Goal: Information Seeking & Learning: Learn about a topic

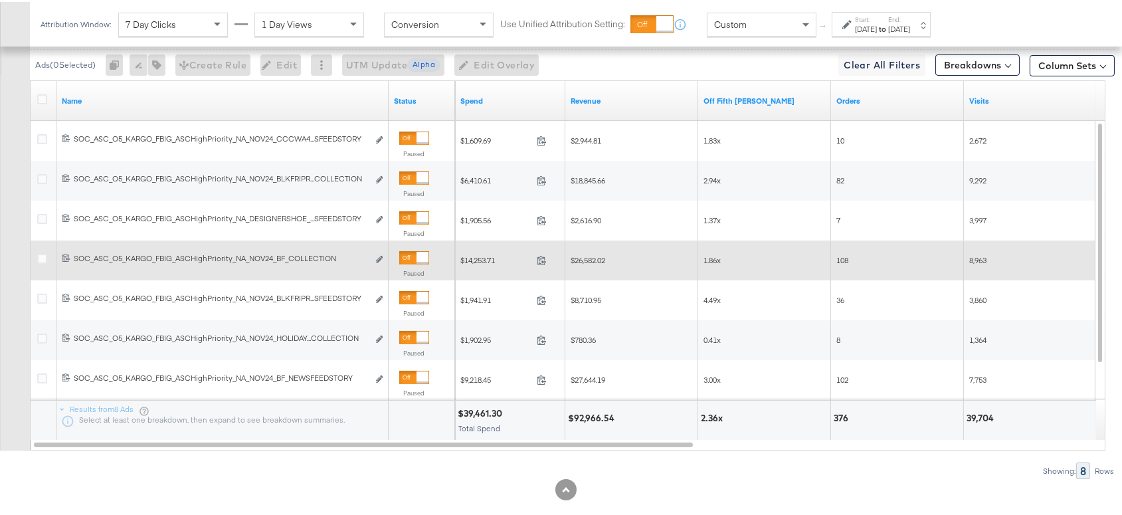
scroll to position [769, 0]
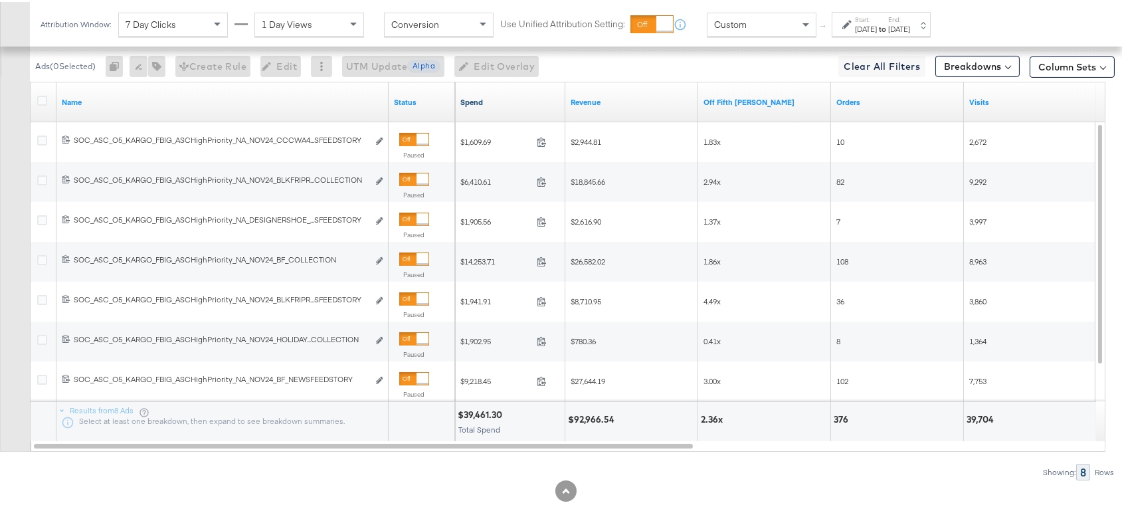
click at [477, 95] on link "Spend" at bounding box center [510, 100] width 100 height 11
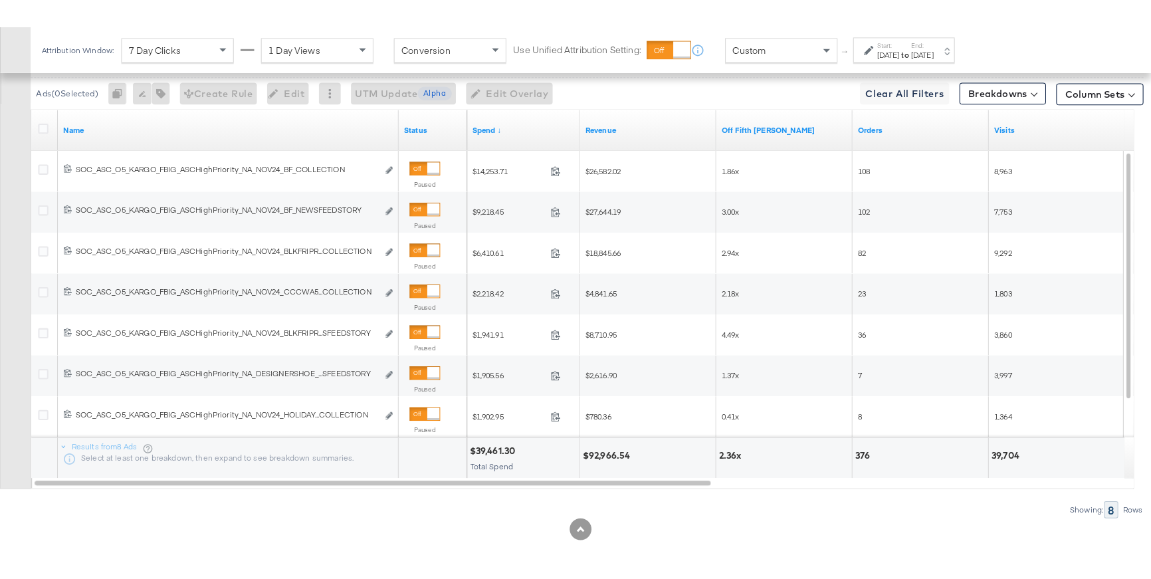
scroll to position [725, 0]
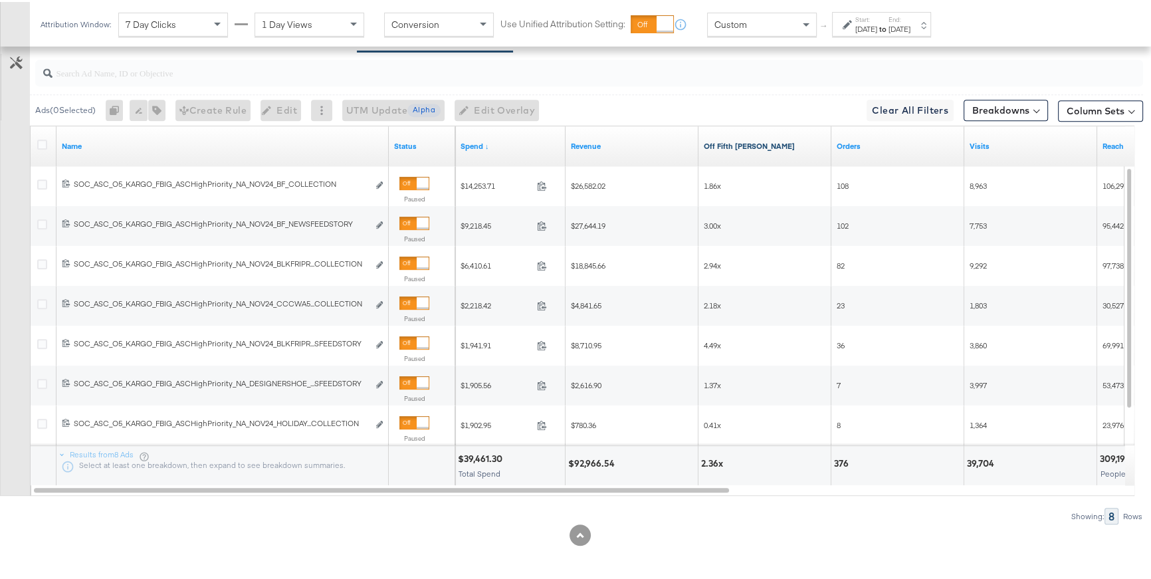
click at [737, 146] on link "Off Fifth [PERSON_NAME]" at bounding box center [765, 144] width 122 height 11
click at [876, 26] on div "[DATE]" at bounding box center [866, 27] width 22 height 11
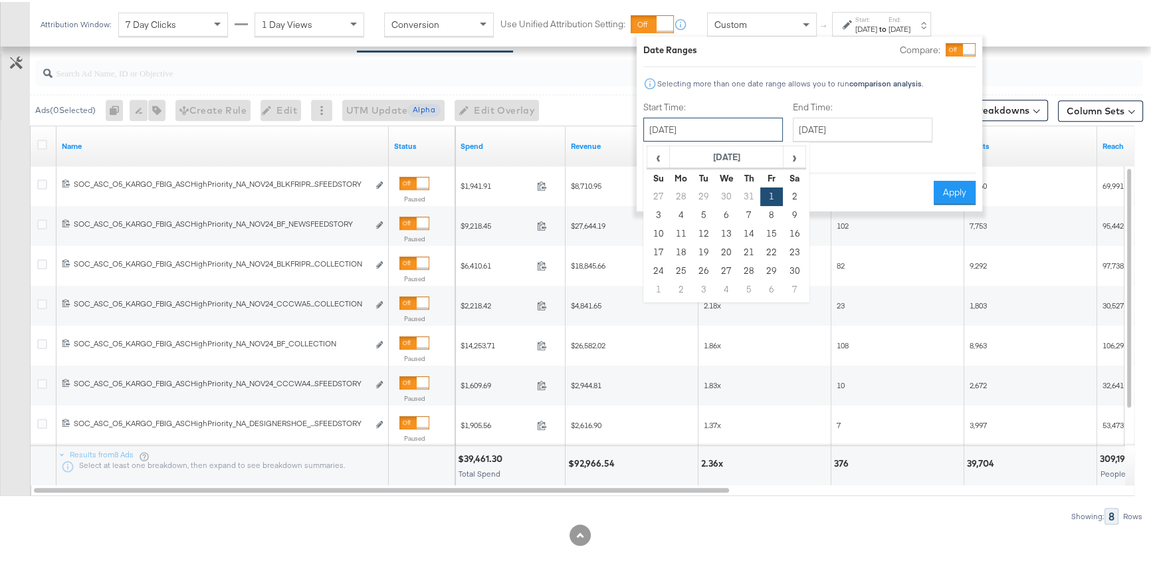
click at [763, 117] on input "[DATE]" at bounding box center [713, 128] width 140 height 24
click at [676, 253] on td "18" at bounding box center [681, 250] width 23 height 19
type input "[DATE]"
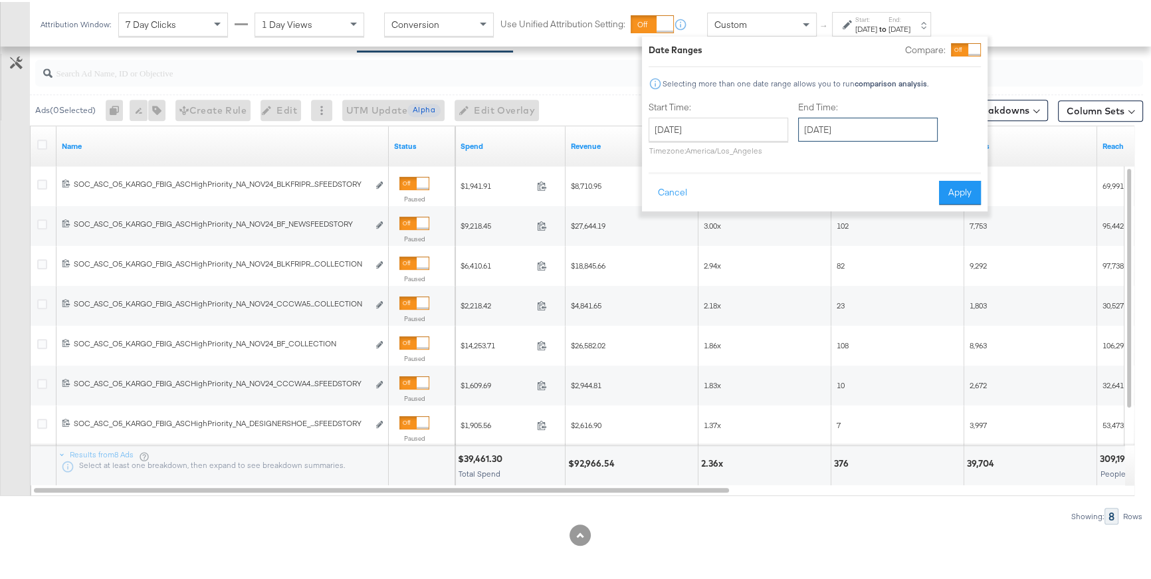
click at [824, 120] on input "[DATE]" at bounding box center [868, 128] width 140 height 24
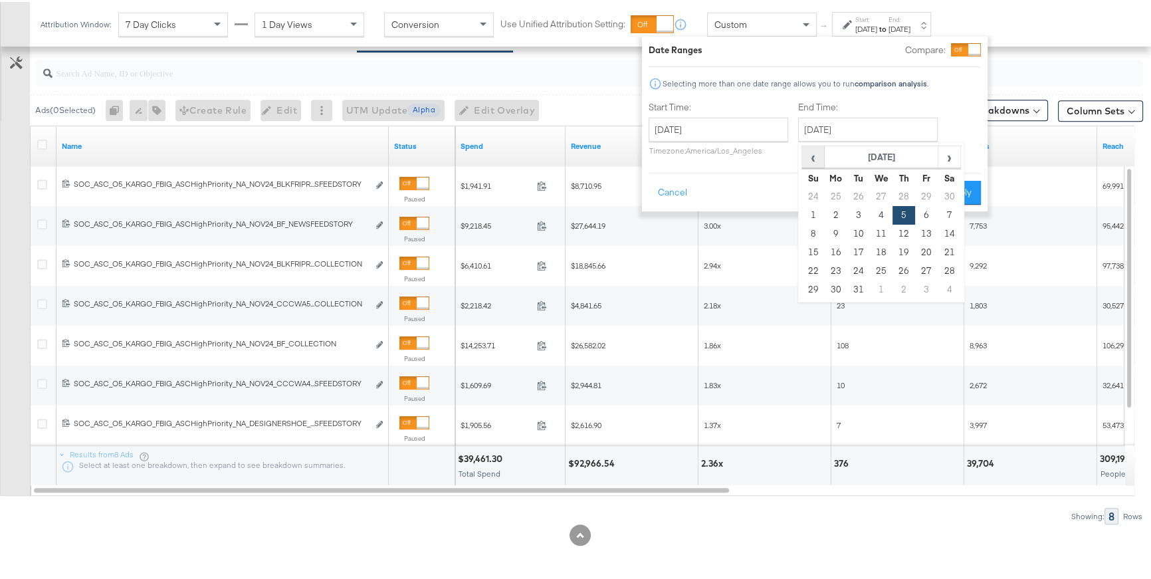
click at [811, 155] on span "‹" at bounding box center [813, 155] width 21 height 20
click at [950, 267] on td "30" at bounding box center [948, 269] width 23 height 19
type input "[DATE]"
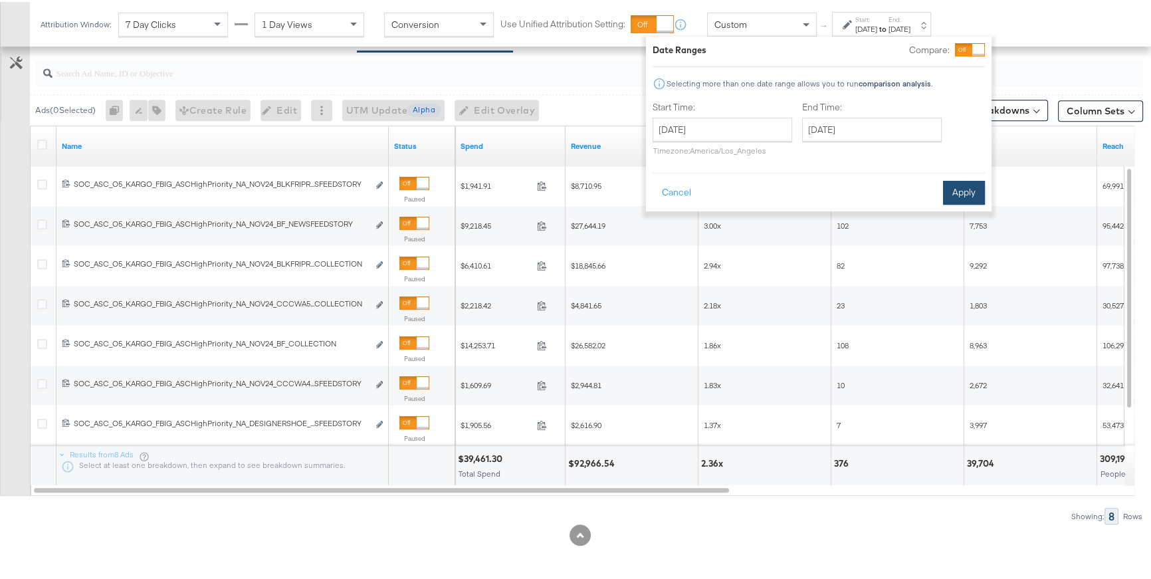
click at [961, 195] on button "Apply" at bounding box center [964, 191] width 42 height 24
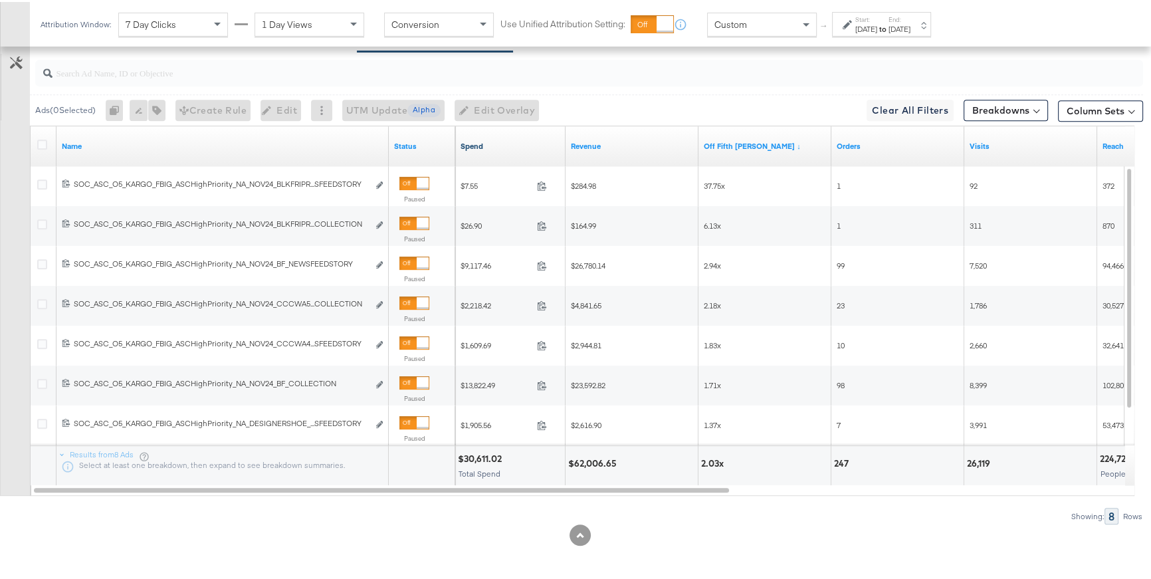
click at [484, 140] on link "Spend" at bounding box center [510, 144] width 100 height 11
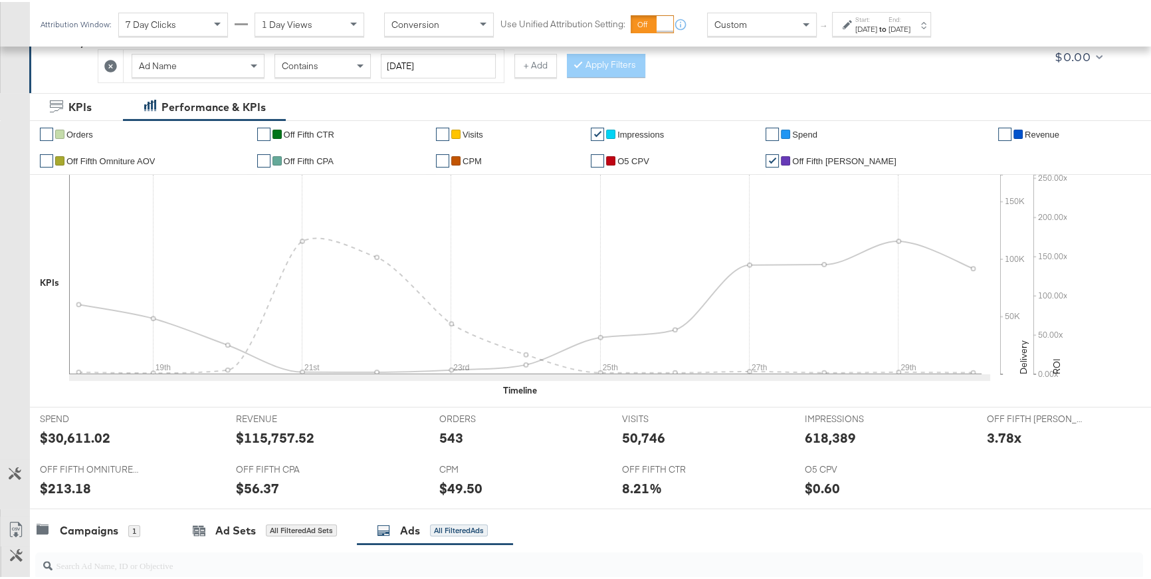
scroll to position [233, 0]
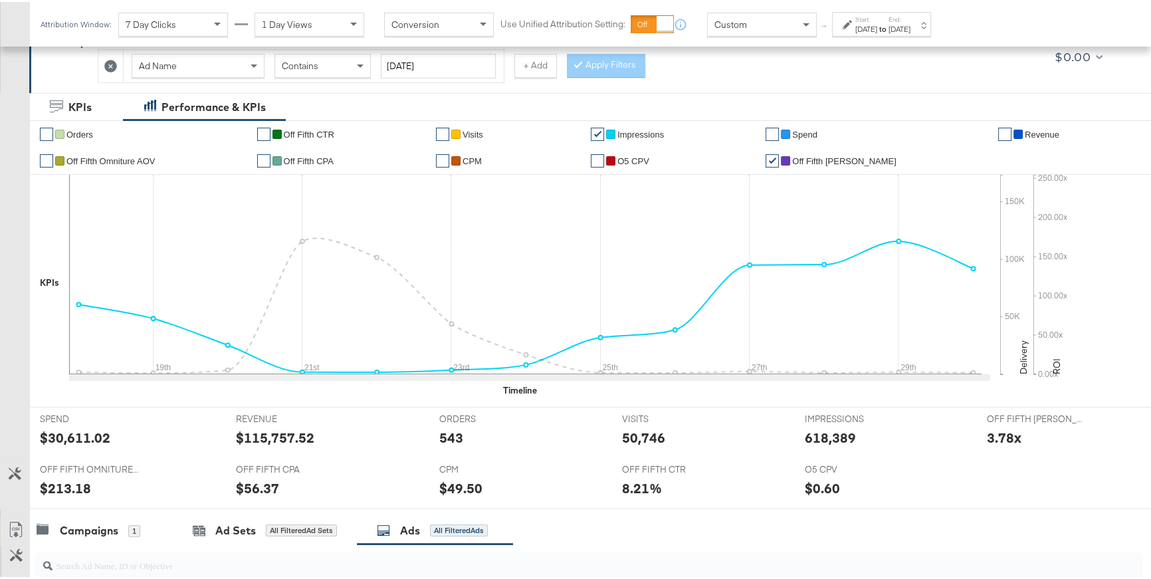
click at [604, 130] on link "✔" at bounding box center [597, 132] width 13 height 13
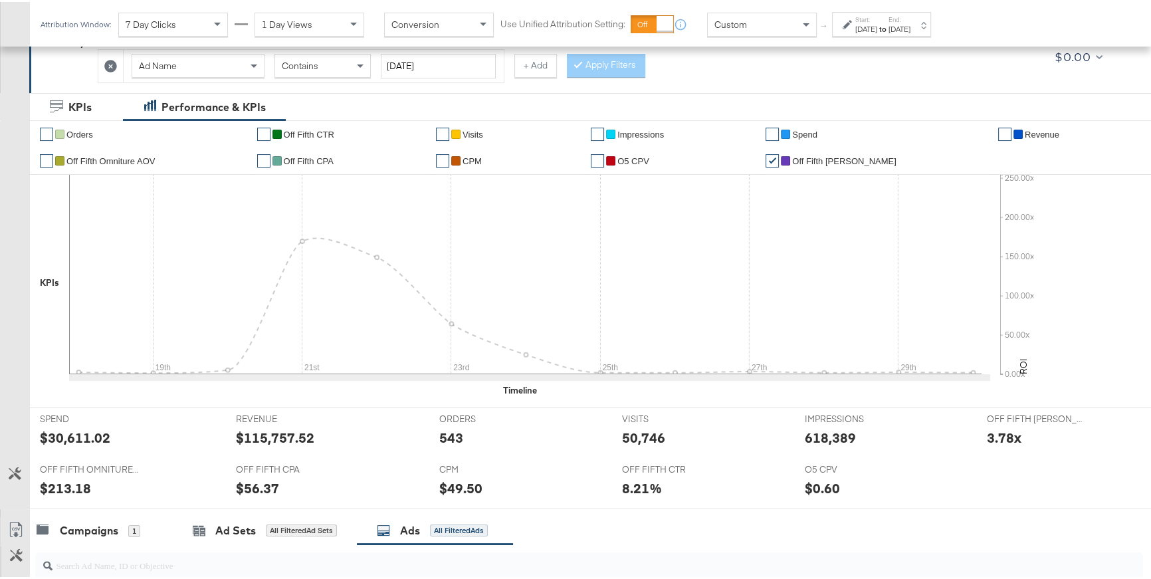
click at [779, 133] on link "✔" at bounding box center [771, 132] width 13 height 13
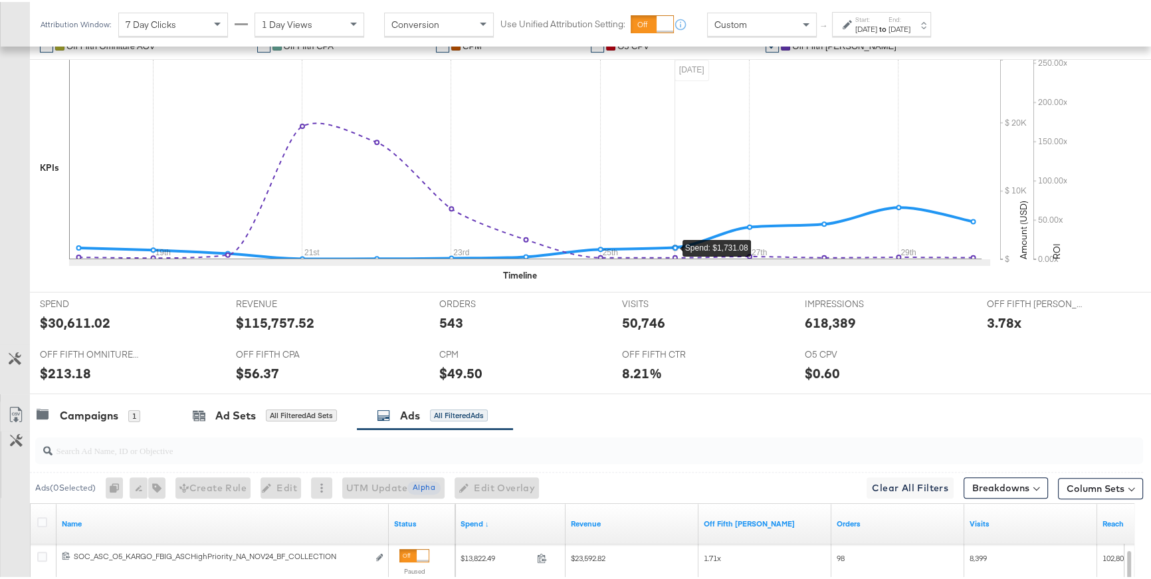
scroll to position [346, 0]
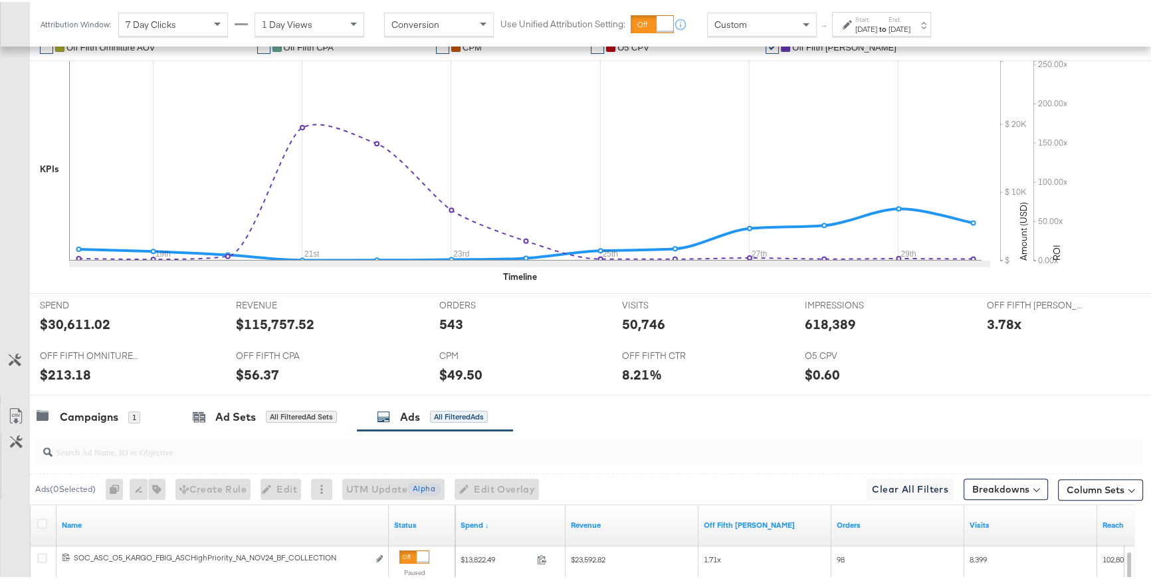
click at [877, 24] on div "[DATE]" at bounding box center [866, 27] width 22 height 11
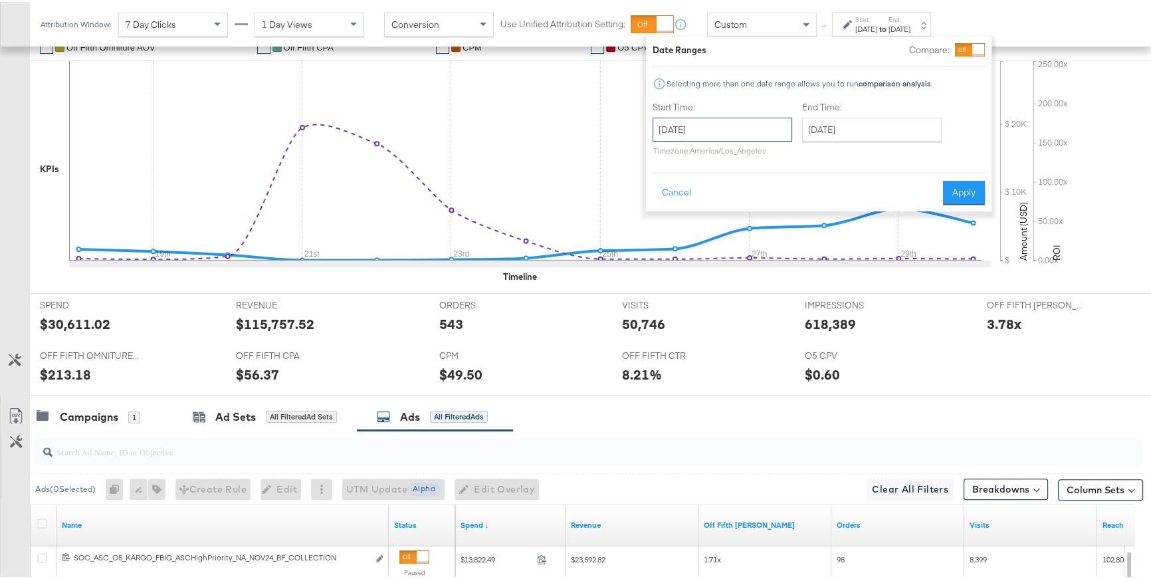
click at [754, 130] on input "[DATE]" at bounding box center [722, 128] width 140 height 24
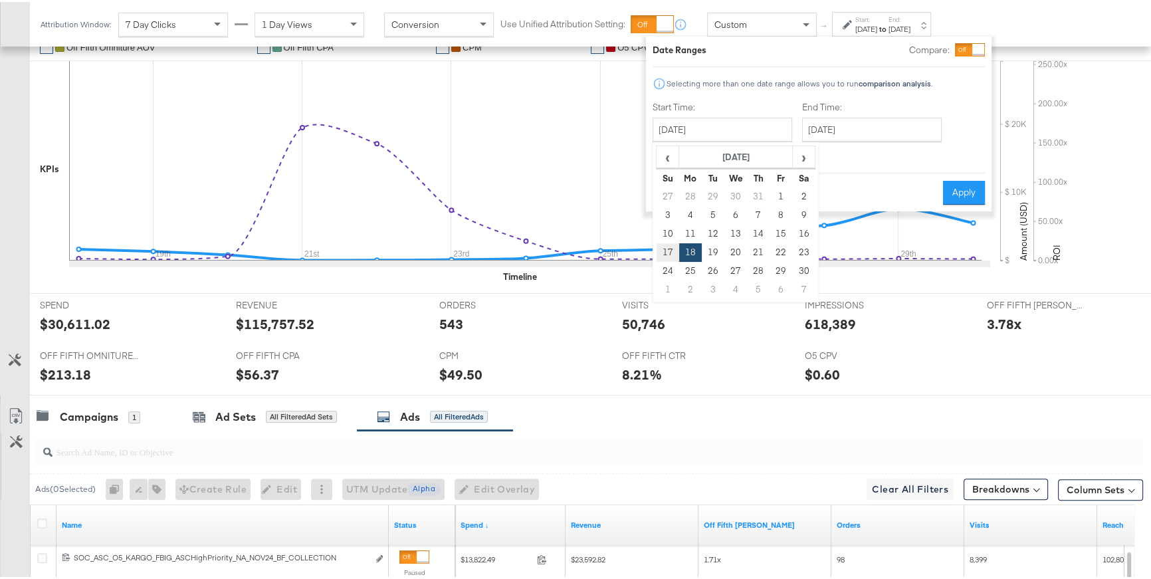
click at [668, 252] on td "17" at bounding box center [667, 250] width 23 height 19
type input "[DATE]"
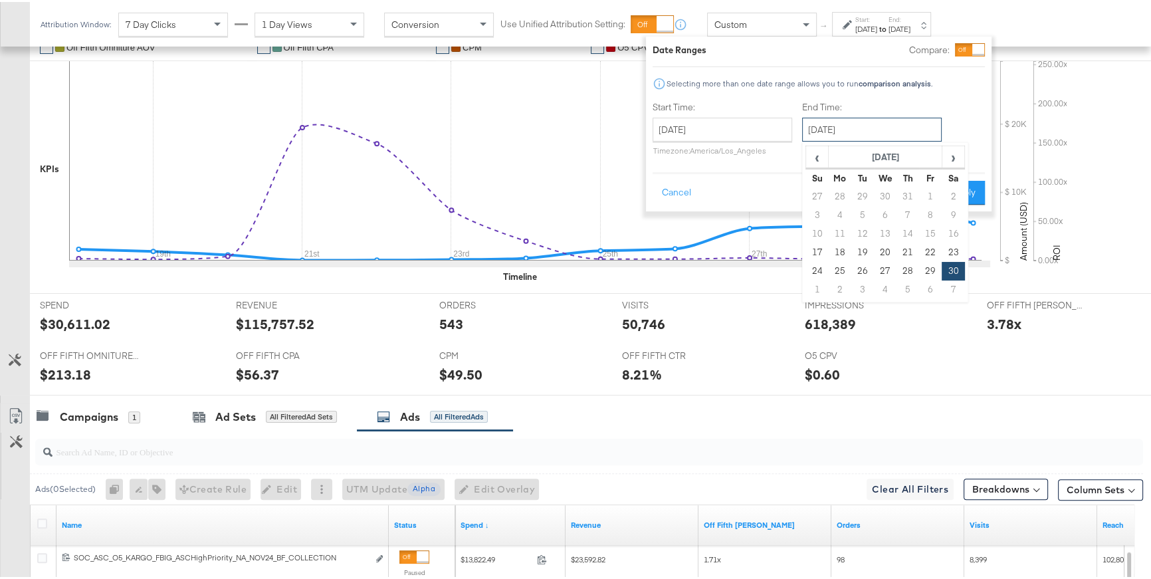
click at [830, 130] on input "[DATE]" at bounding box center [872, 128] width 140 height 24
click at [866, 262] on td "26" at bounding box center [862, 269] width 23 height 19
type input "[DATE]"
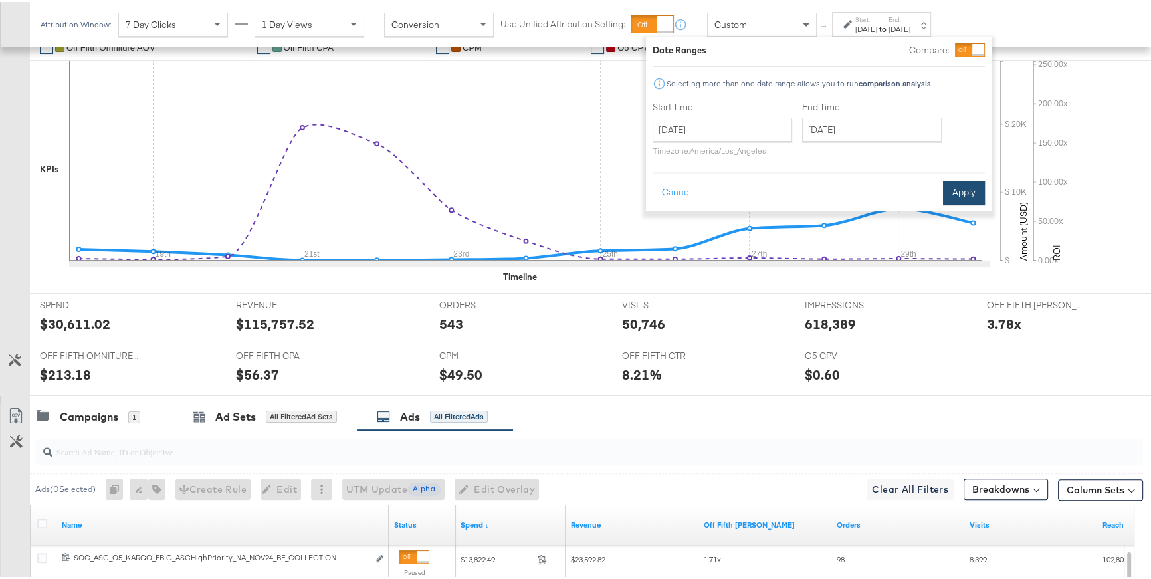
click at [955, 188] on button "Apply" at bounding box center [964, 191] width 42 height 24
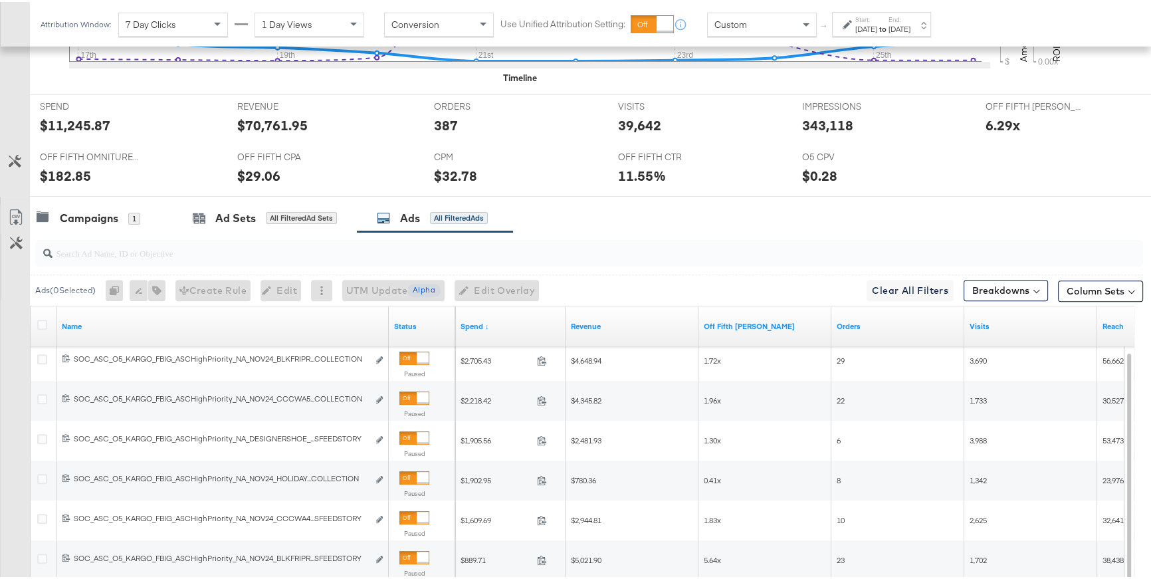
scroll to position [543, 0]
click at [731, 324] on link "Off Fifth [PERSON_NAME]" at bounding box center [765, 325] width 122 height 11
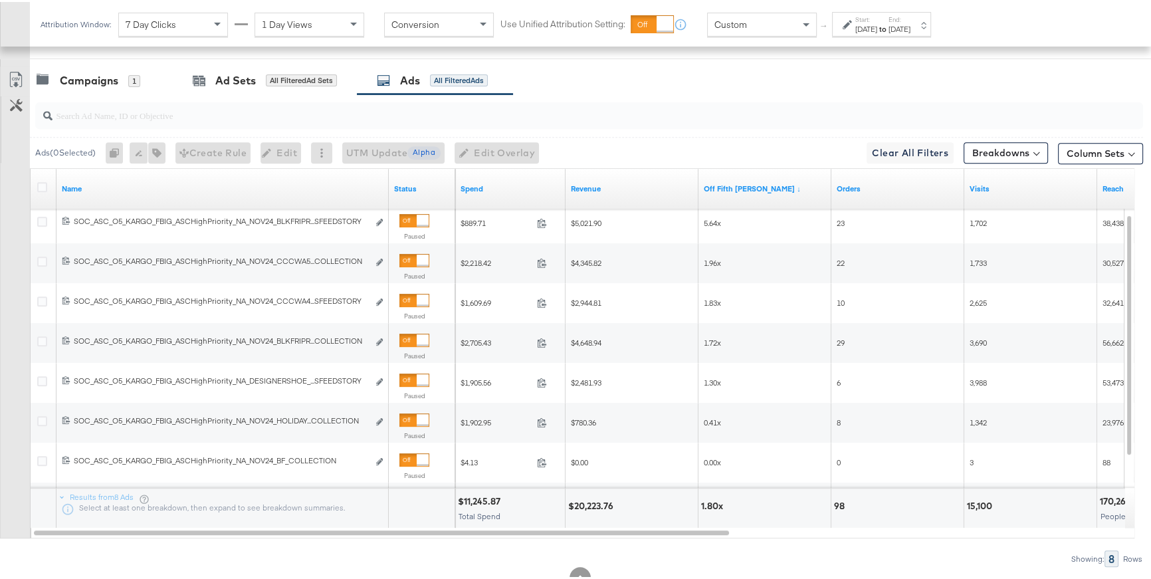
scroll to position [683, 0]
click at [854, 28] on div "Start: [DATE] to End: [DATE]" at bounding box center [876, 22] width 68 height 19
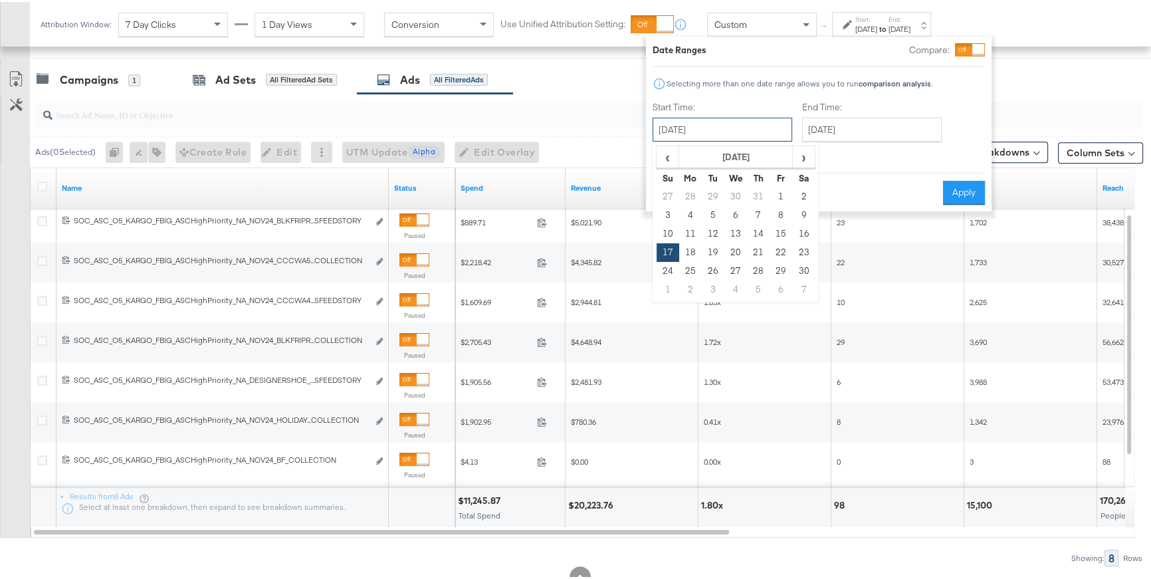
click at [757, 123] on input "[DATE]" at bounding box center [722, 128] width 140 height 24
click at [775, 249] on td "22" at bounding box center [780, 250] width 23 height 19
type input "[DATE]"
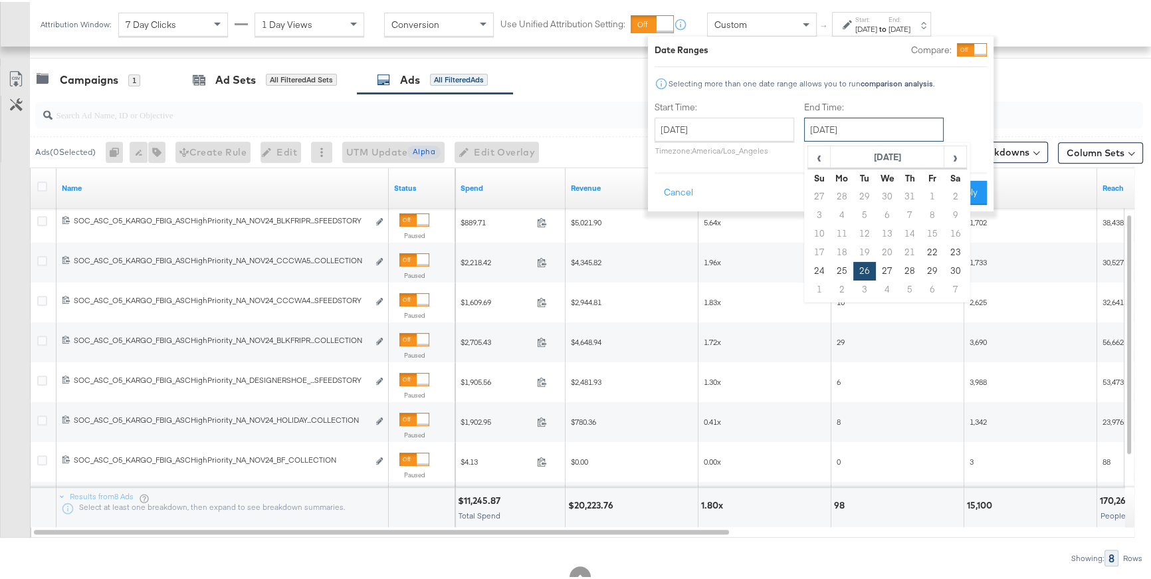
click at [860, 136] on input "[DATE]" at bounding box center [874, 128] width 140 height 24
click at [927, 245] on td "22" at bounding box center [932, 250] width 23 height 19
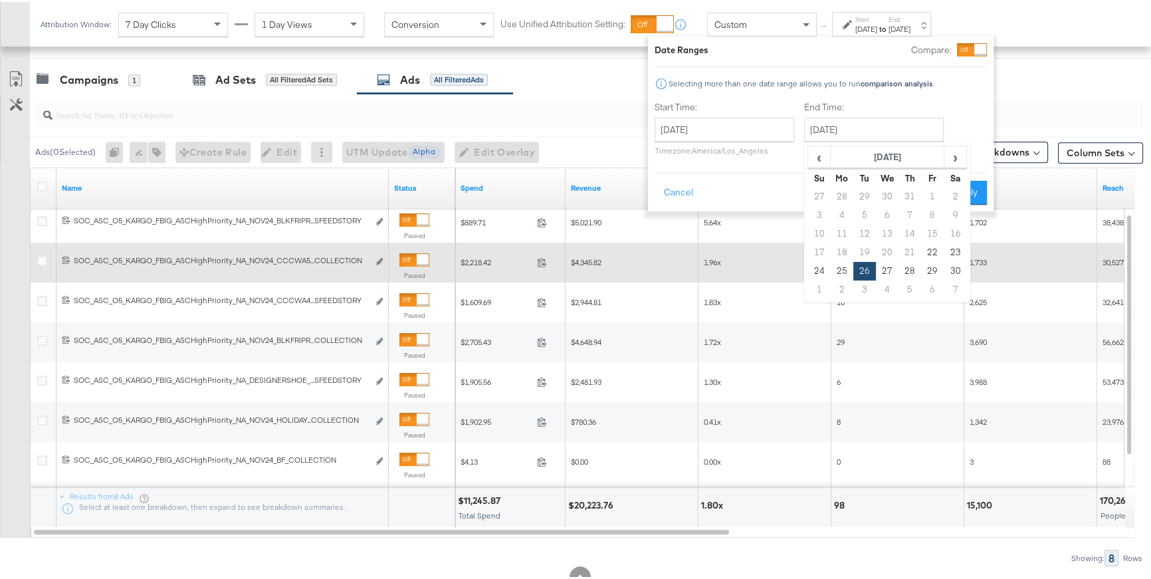
type input "[DATE]"
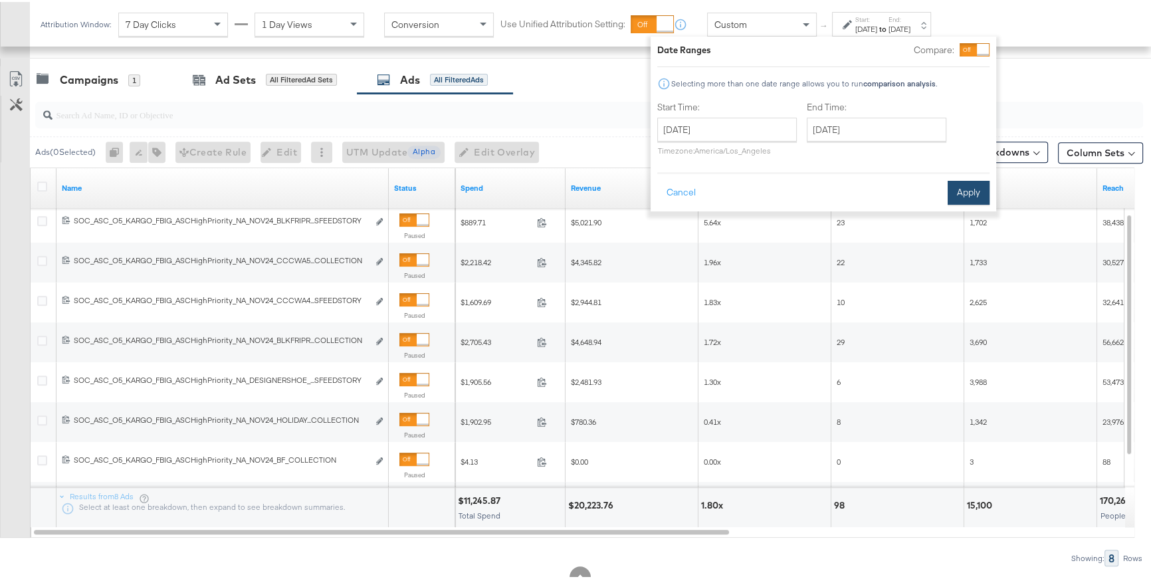
click at [957, 191] on button "Apply" at bounding box center [968, 191] width 42 height 24
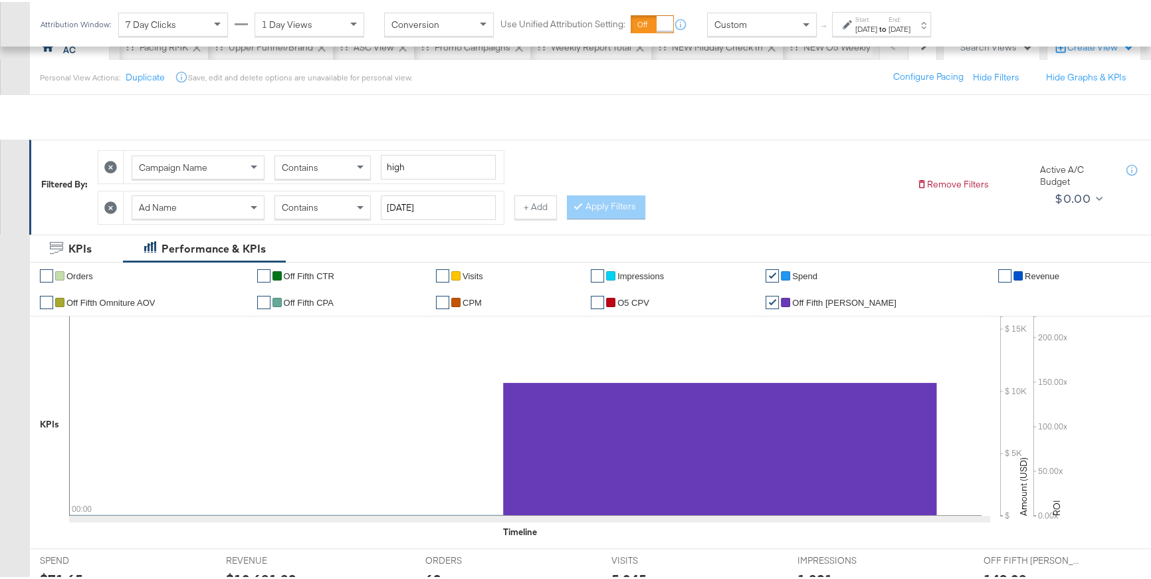
scroll to position [36, 0]
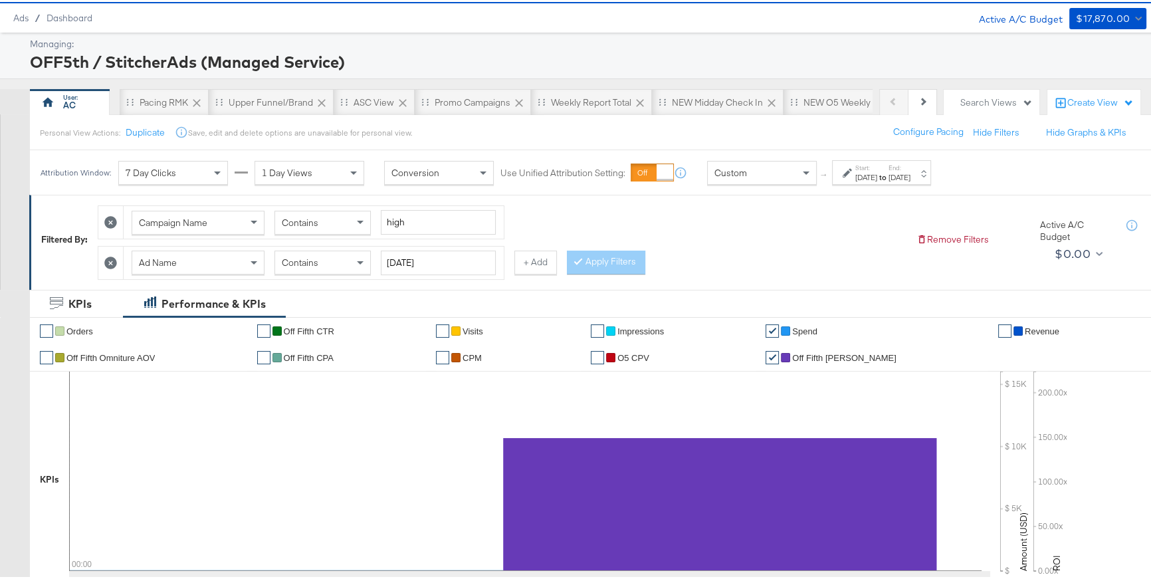
click at [112, 260] on icon at bounding box center [110, 260] width 13 height 13
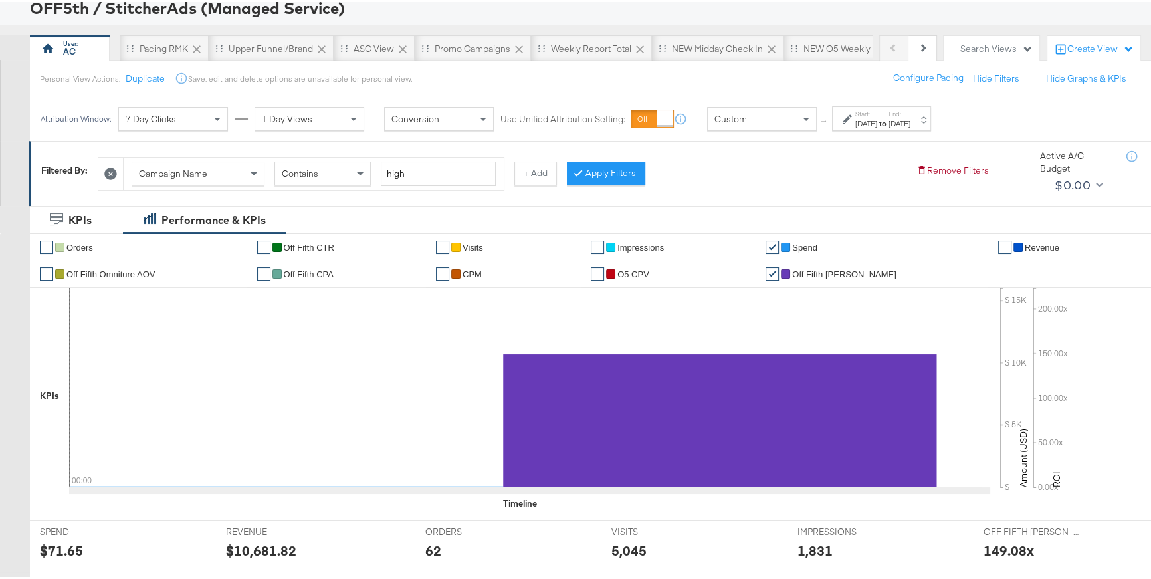
scroll to position [0, 0]
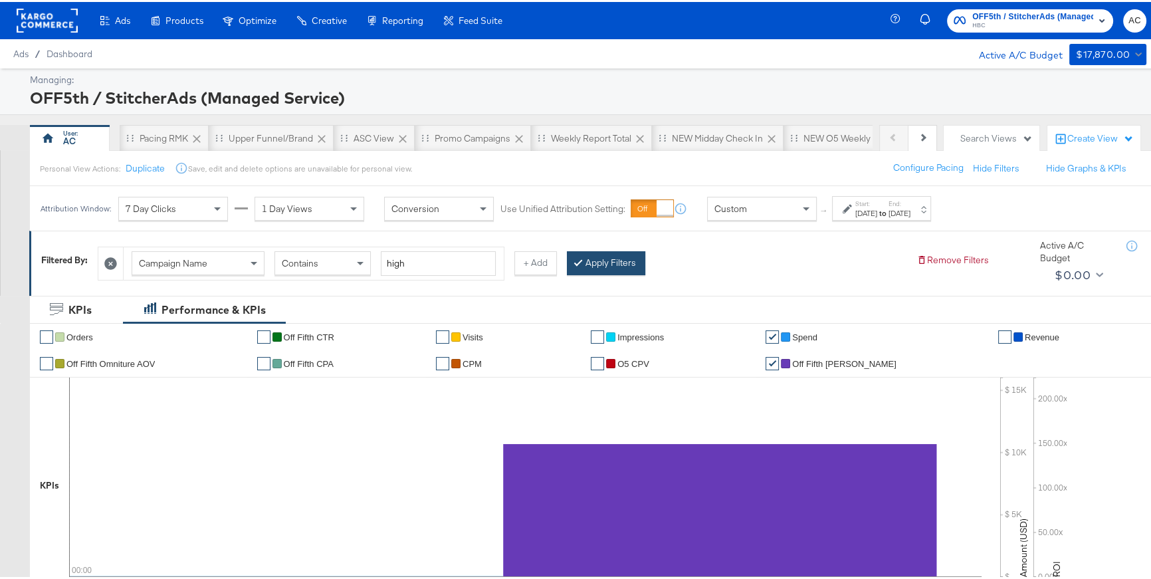
click at [609, 258] on button "Apply Filters" at bounding box center [606, 261] width 78 height 24
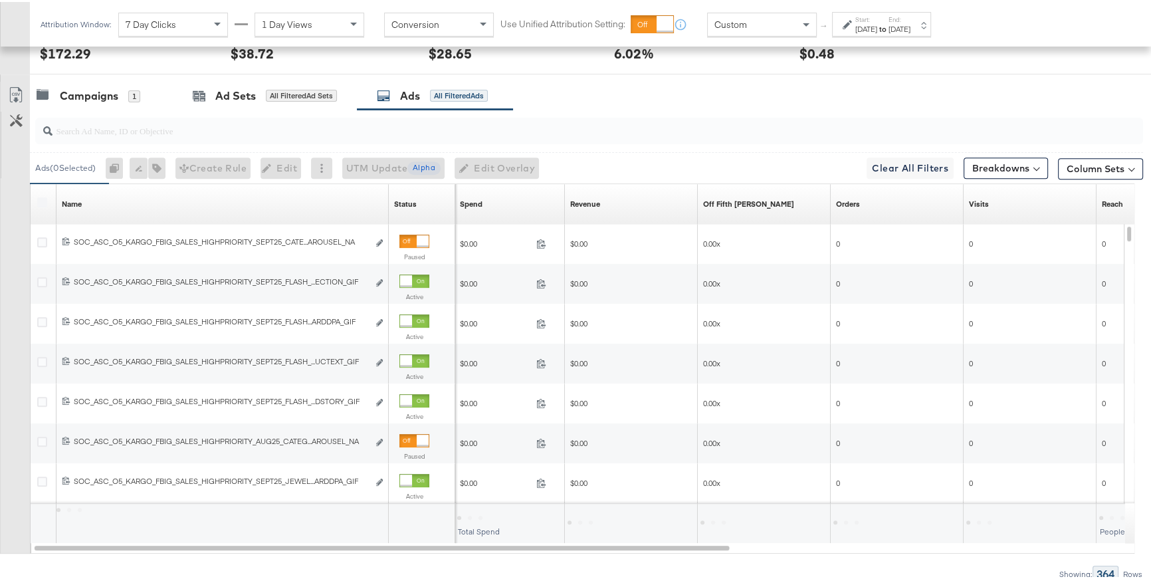
scroll to position [638, 0]
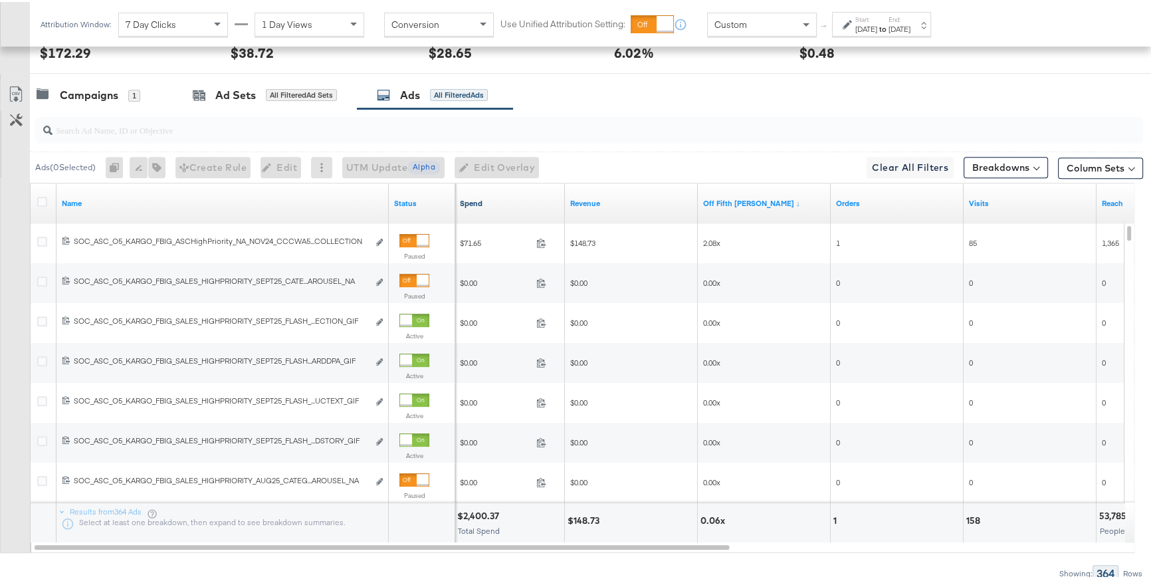
click at [476, 199] on link "Spend" at bounding box center [510, 201] width 100 height 11
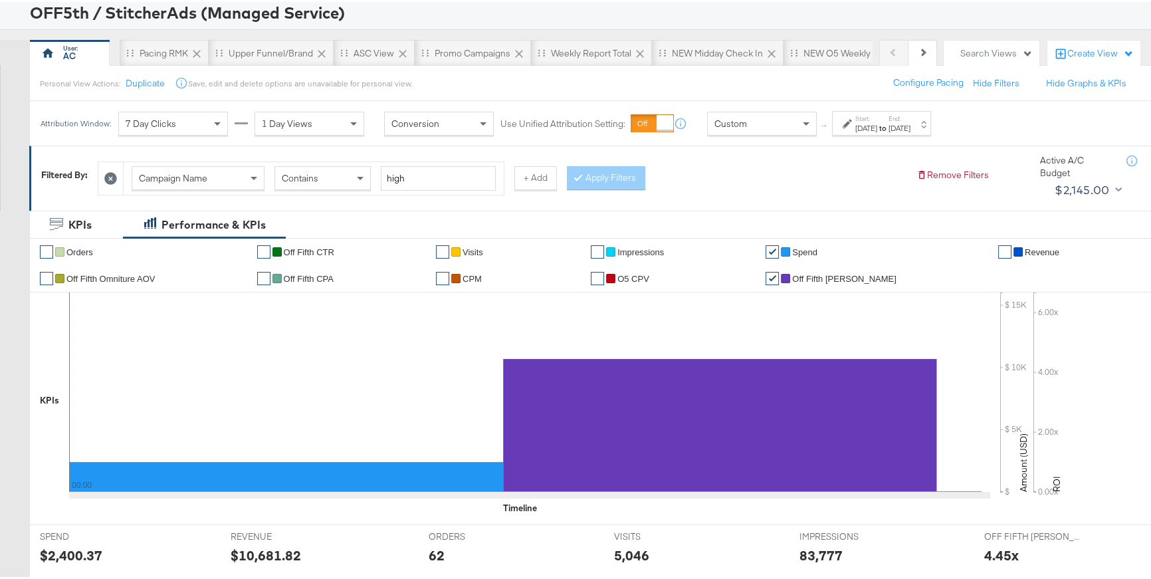
scroll to position [84, 0]
click at [398, 176] on input "high" at bounding box center [438, 177] width 115 height 25
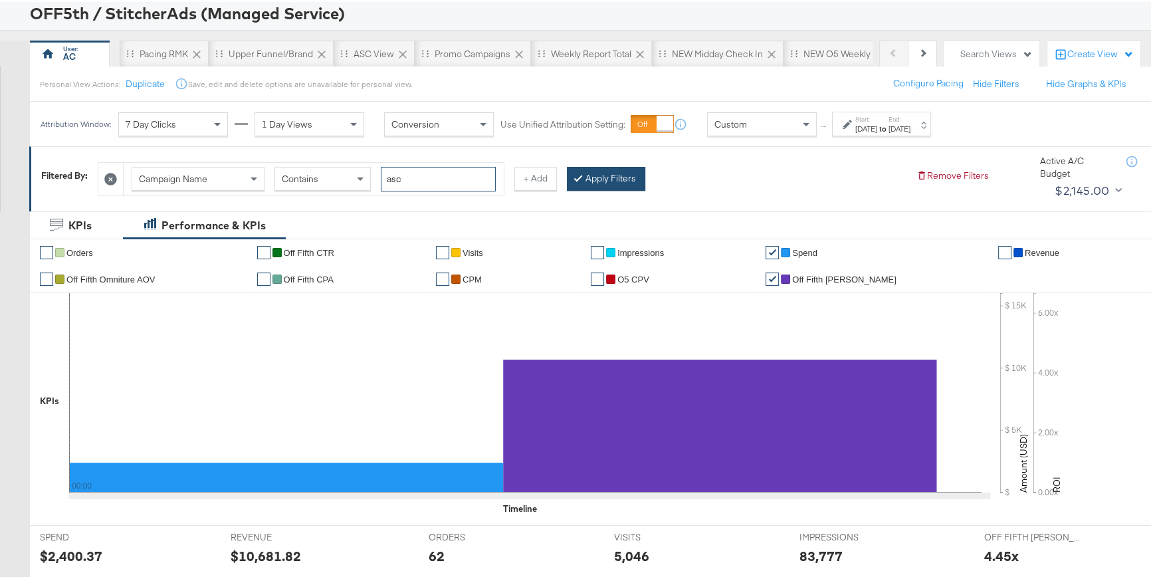
type input "asc"
click at [614, 185] on button "Apply Filters" at bounding box center [606, 177] width 78 height 24
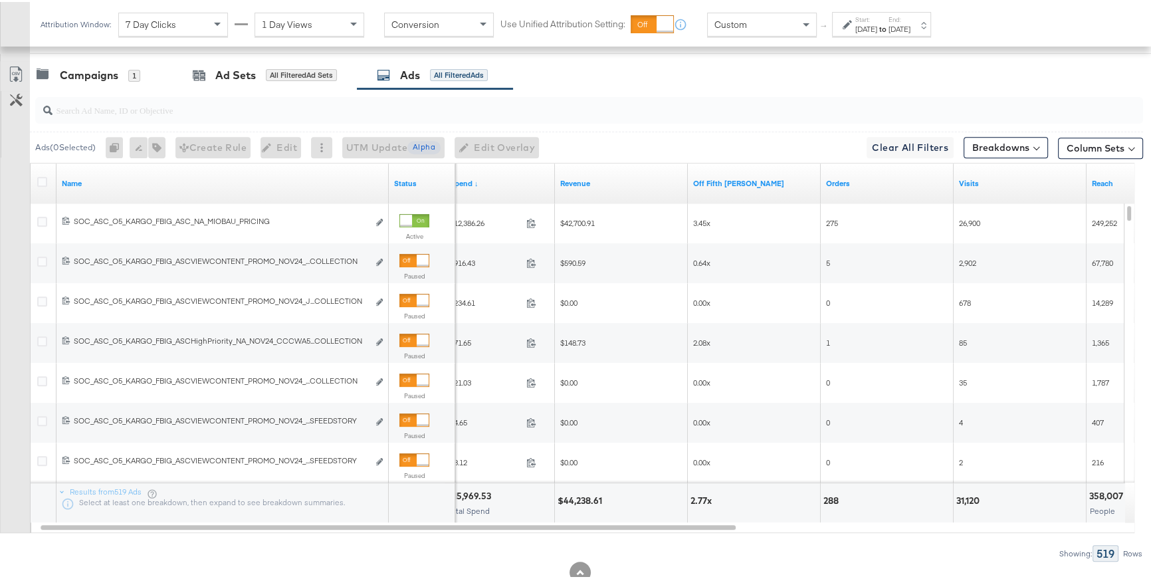
scroll to position [658, 0]
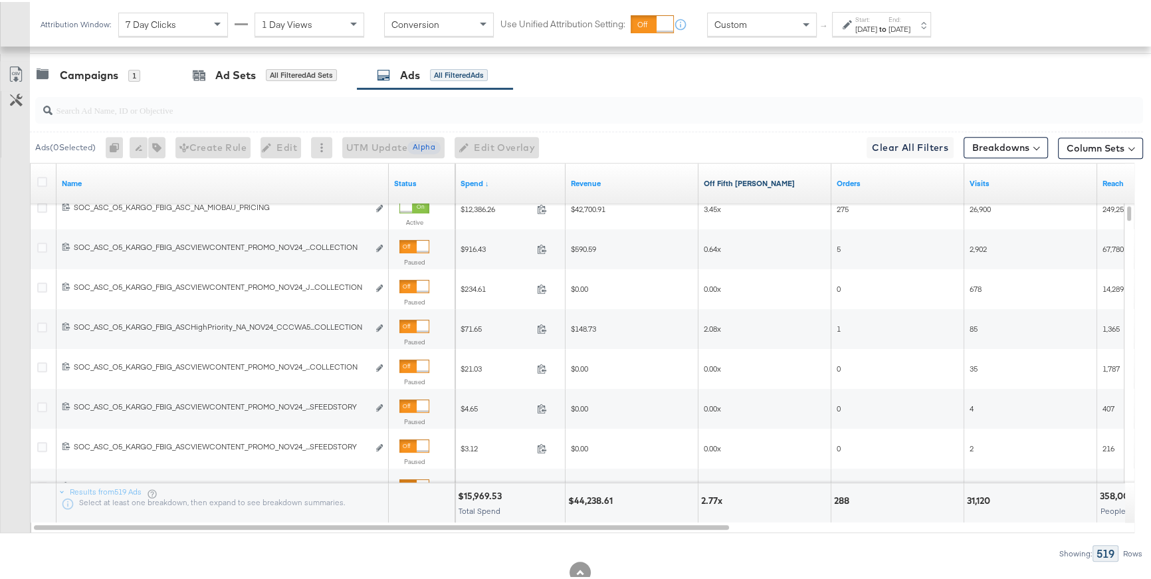
click at [737, 181] on link "Off Fifth [PERSON_NAME]" at bounding box center [765, 181] width 122 height 11
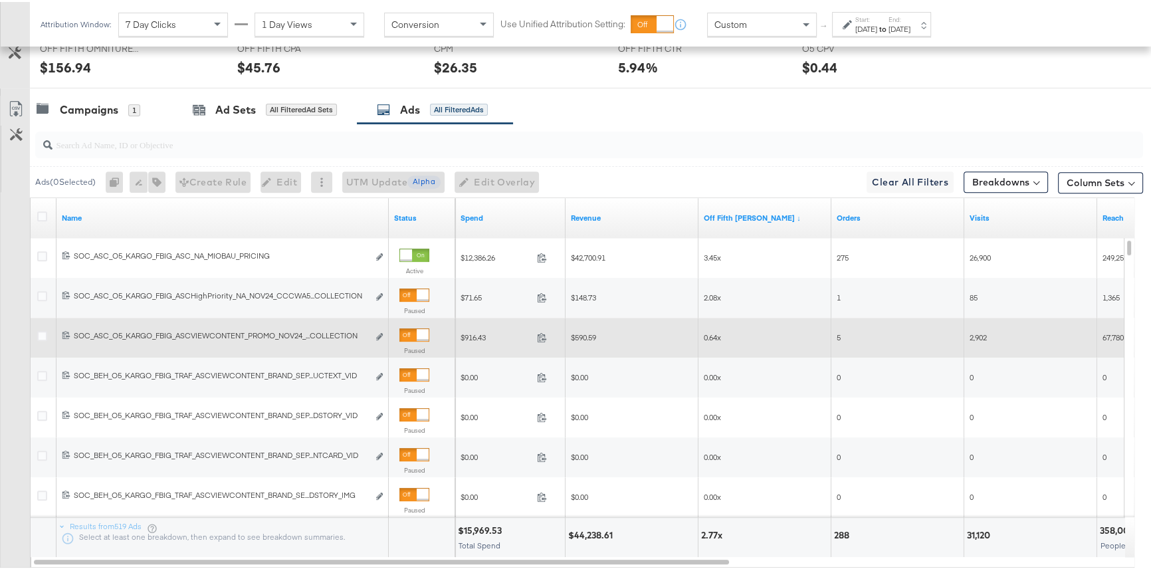
scroll to position [621, 0]
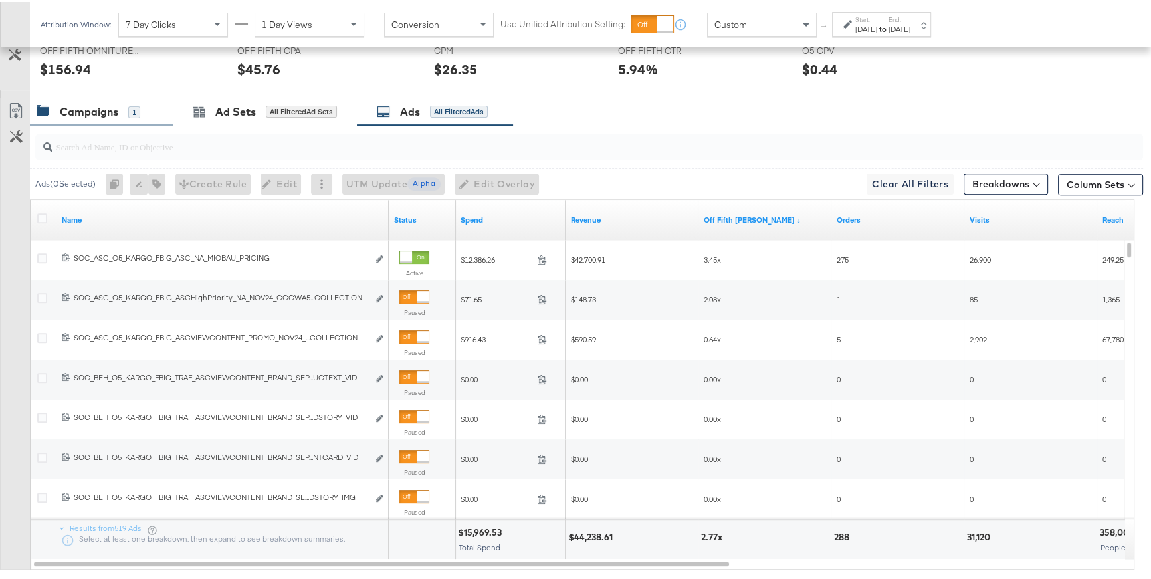
click at [121, 116] on div "Campaigns 1" at bounding box center [89, 109] width 104 height 15
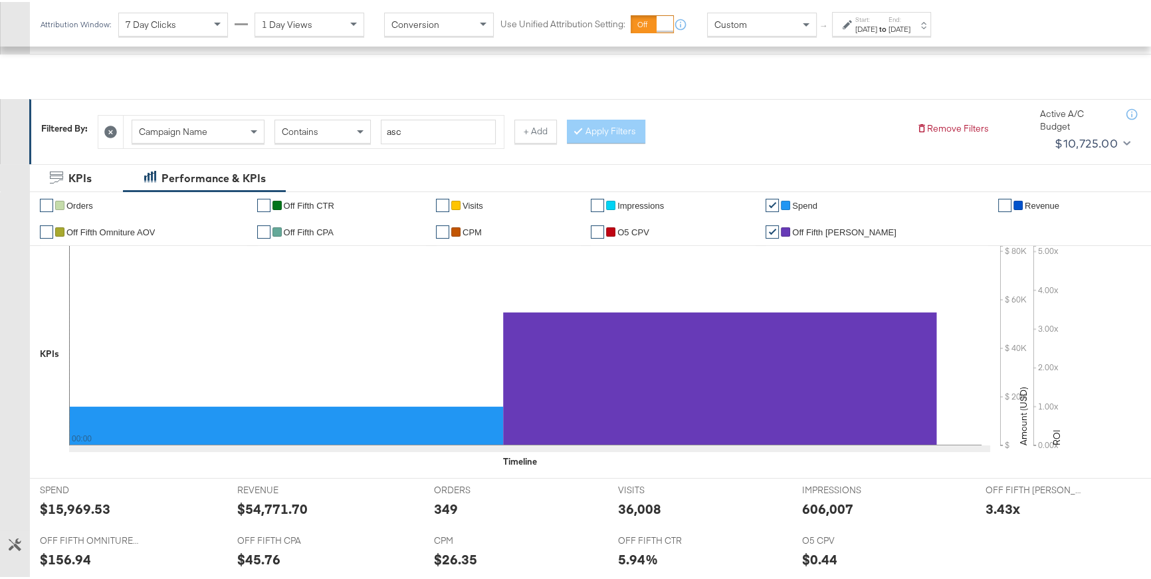
scroll to position [0, 0]
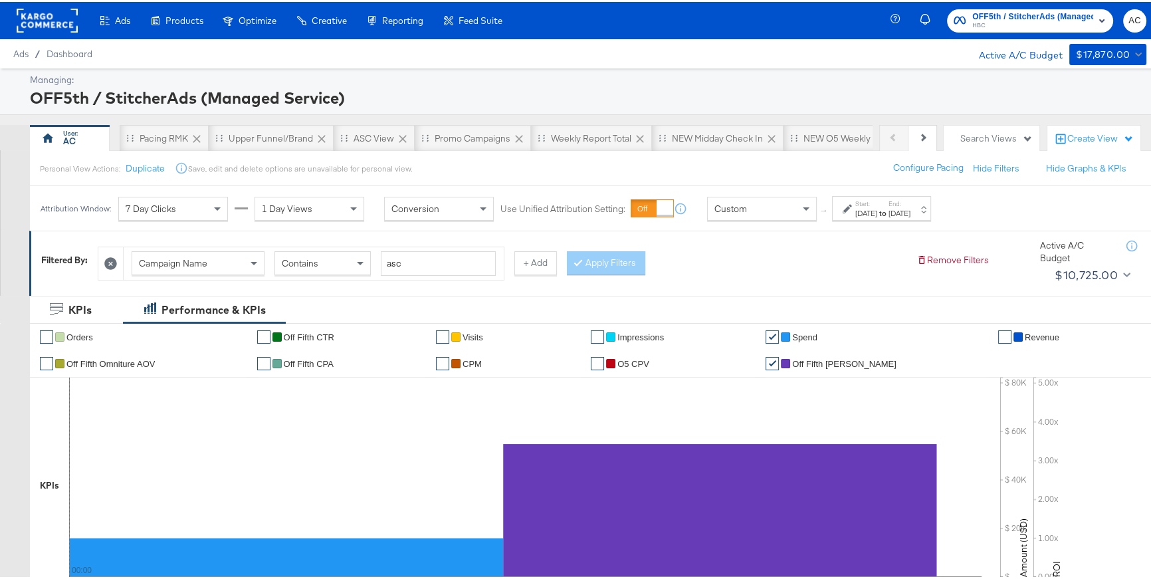
click at [114, 261] on icon at bounding box center [110, 261] width 13 height 13
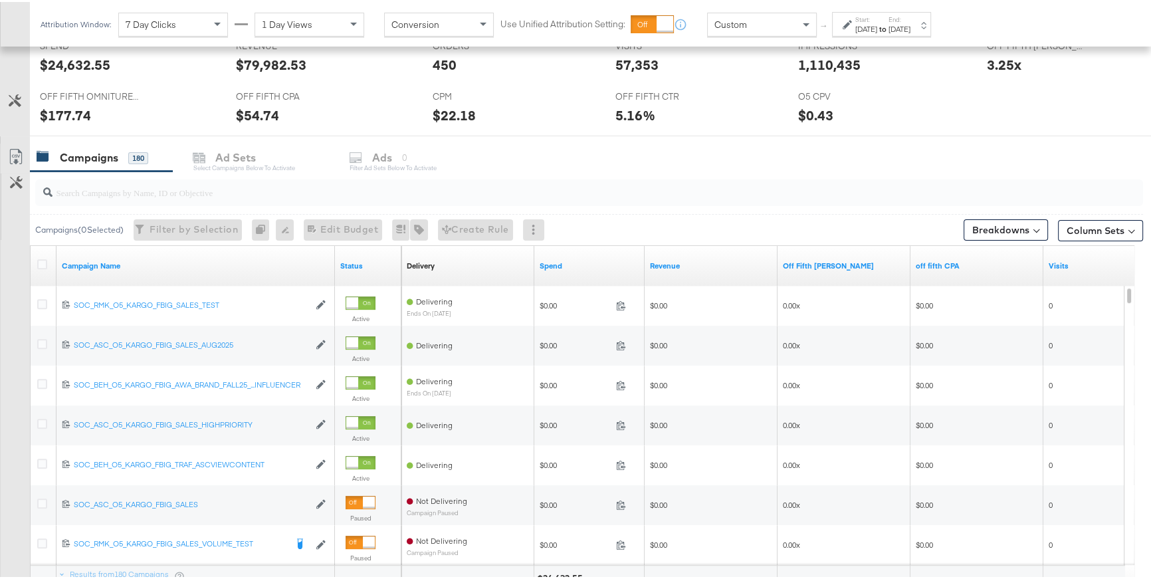
scroll to position [579, 0]
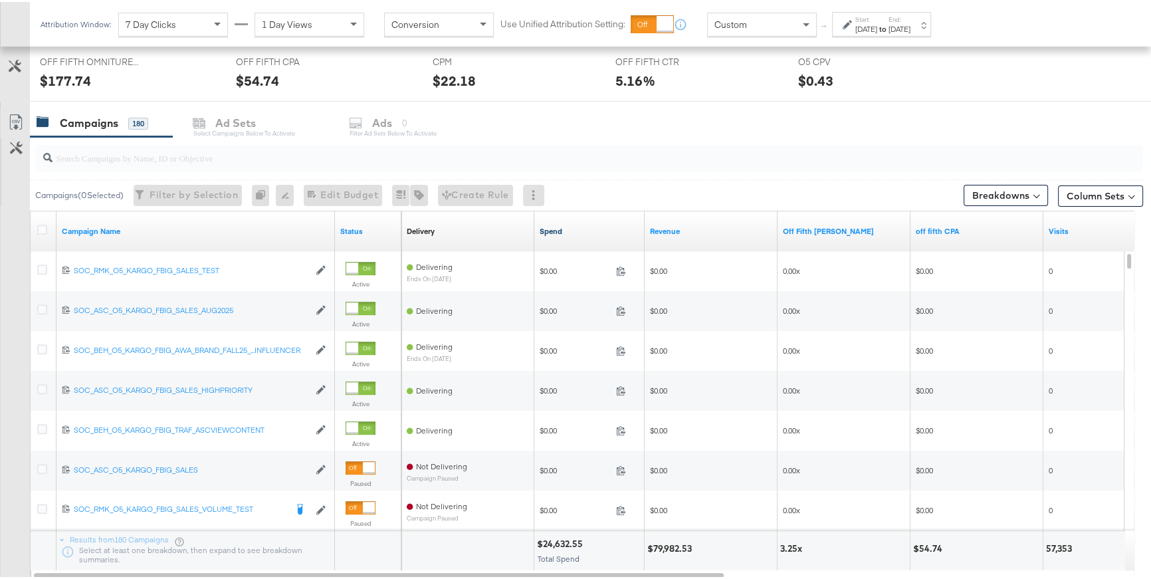
click at [550, 227] on link "Spend" at bounding box center [589, 229] width 100 height 11
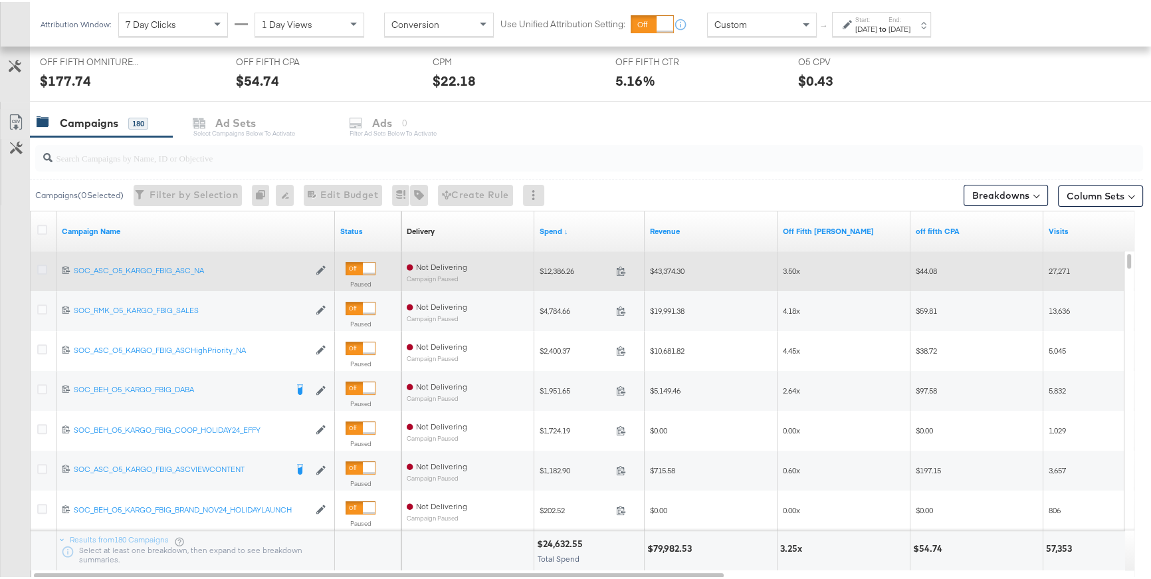
click at [43, 266] on icon at bounding box center [42, 267] width 10 height 10
click at [0, 0] on input "checkbox" at bounding box center [0, 0] width 0 height 0
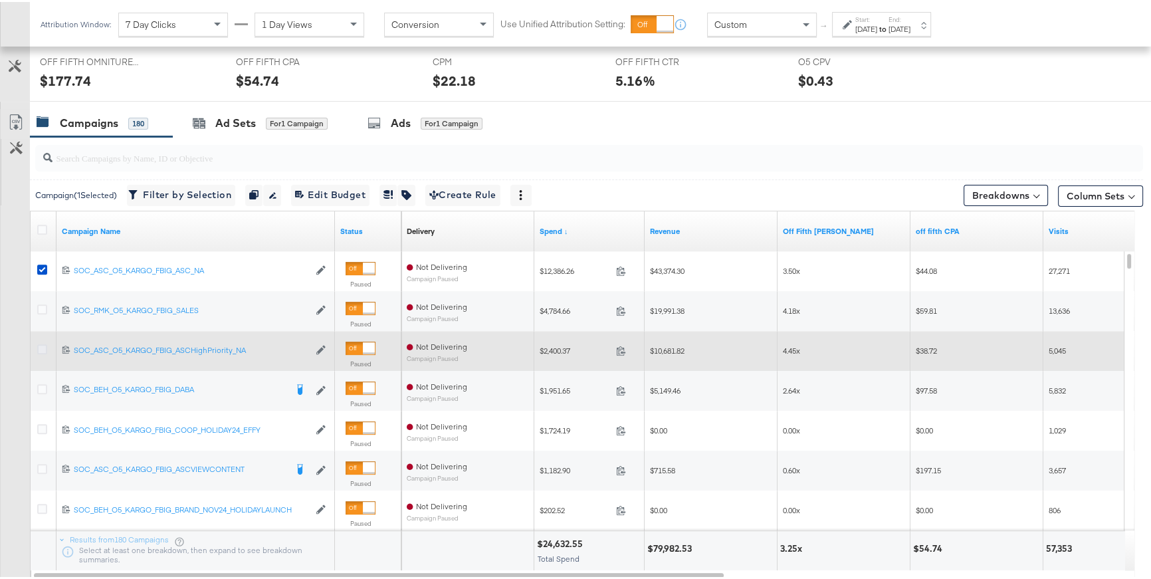
click at [45, 345] on icon at bounding box center [42, 347] width 10 height 10
click at [0, 0] on input "checkbox" at bounding box center [0, 0] width 0 height 0
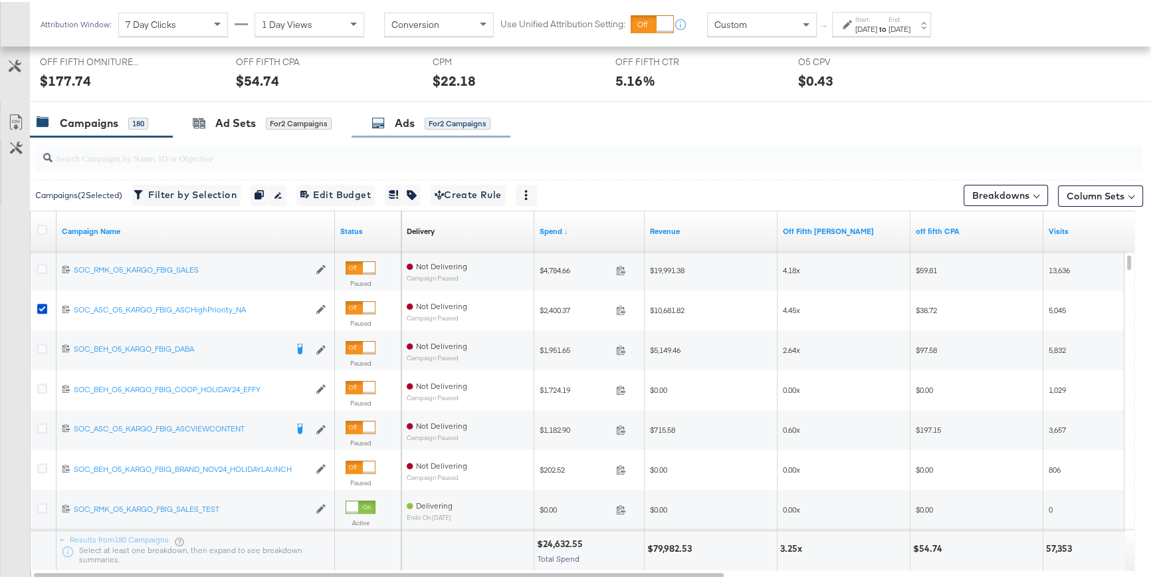
click at [391, 114] on div "Ads for 2 Campaigns" at bounding box center [430, 121] width 119 height 15
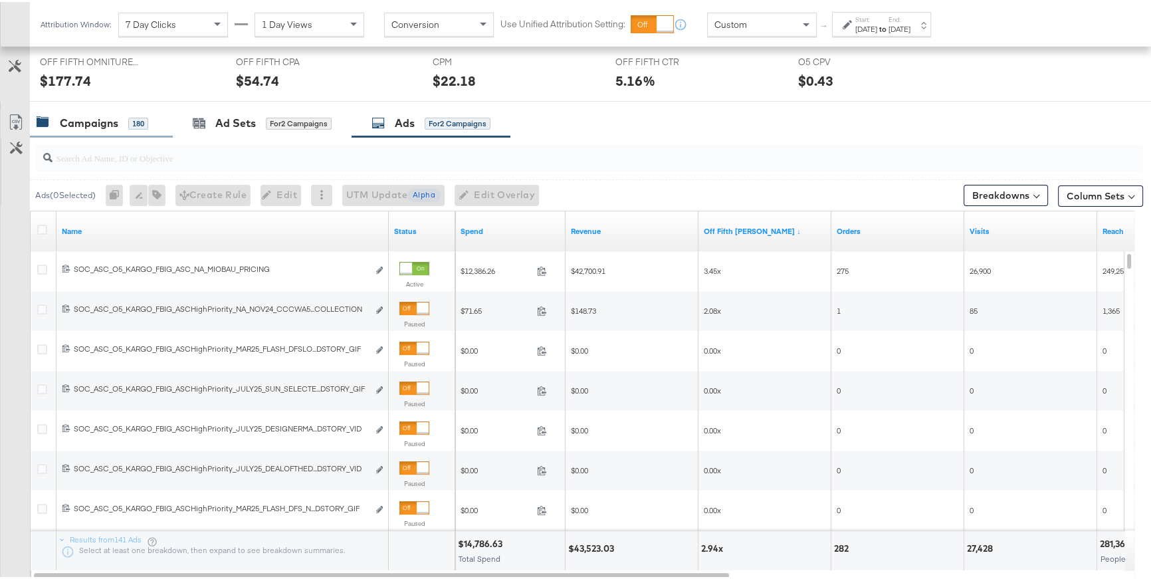
click at [111, 124] on div "Campaigns" at bounding box center [89, 121] width 58 height 15
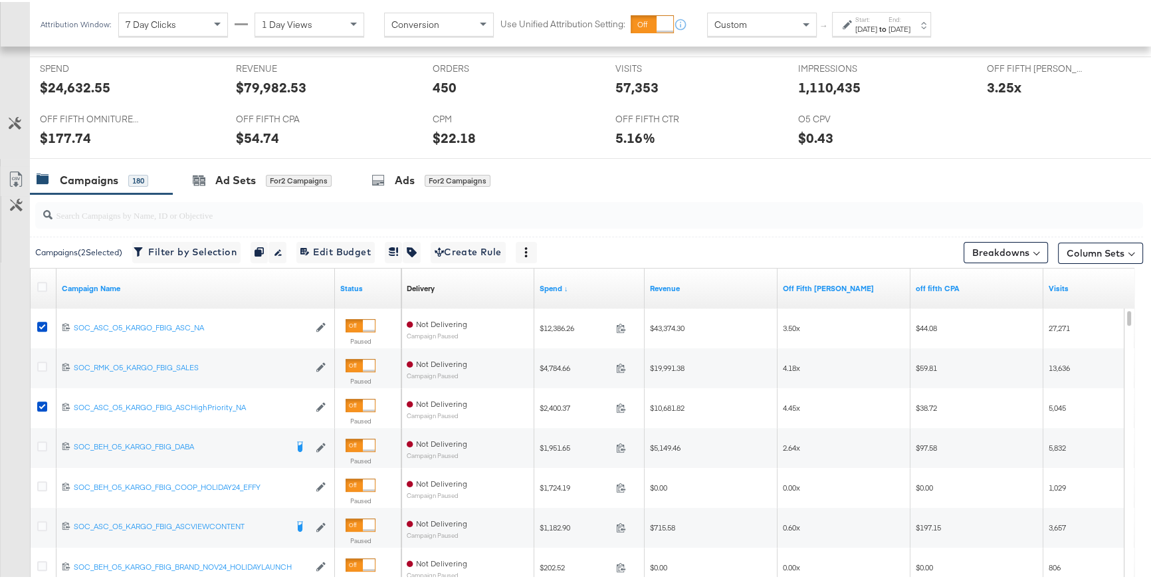
scroll to position [522, 0]
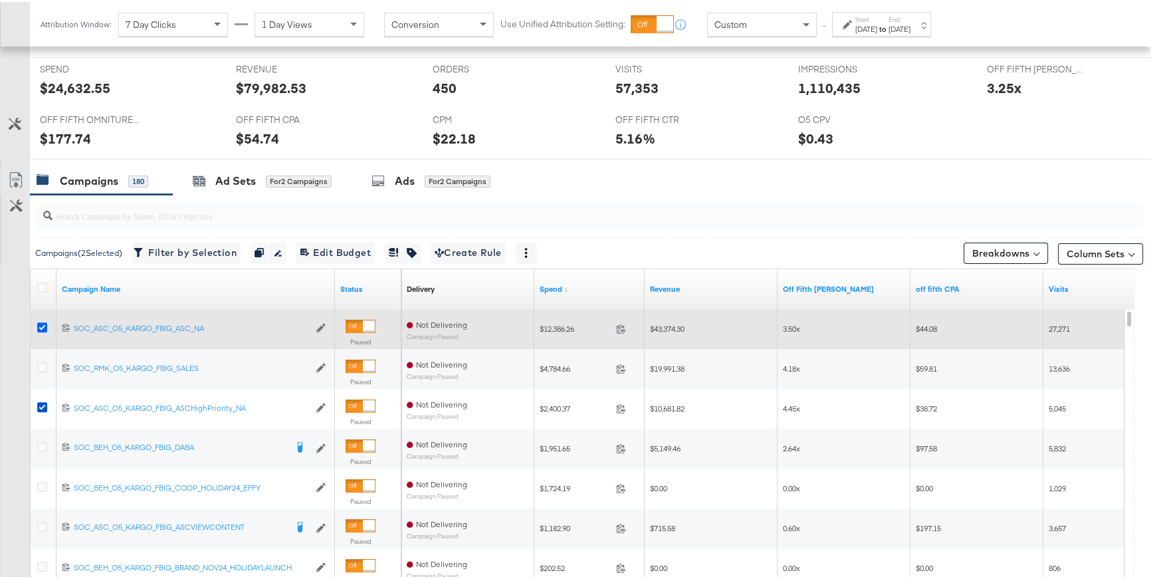
click at [45, 324] on icon at bounding box center [42, 325] width 10 height 10
click at [0, 0] on input "checkbox" at bounding box center [0, 0] width 0 height 0
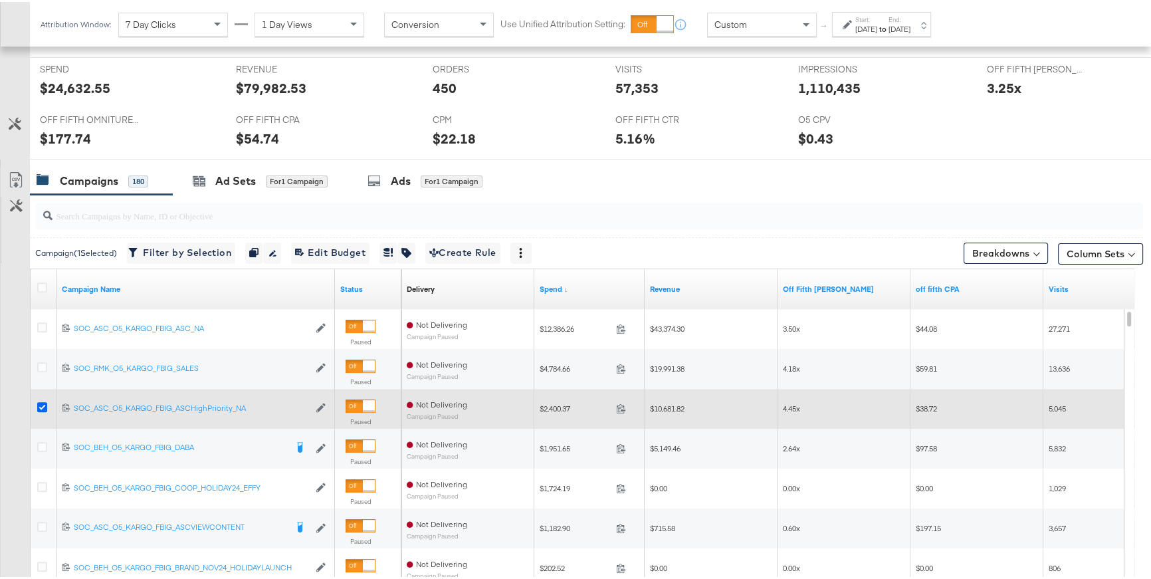
click at [41, 403] on icon at bounding box center [42, 405] width 10 height 10
click at [0, 0] on input "checkbox" at bounding box center [0, 0] width 0 height 0
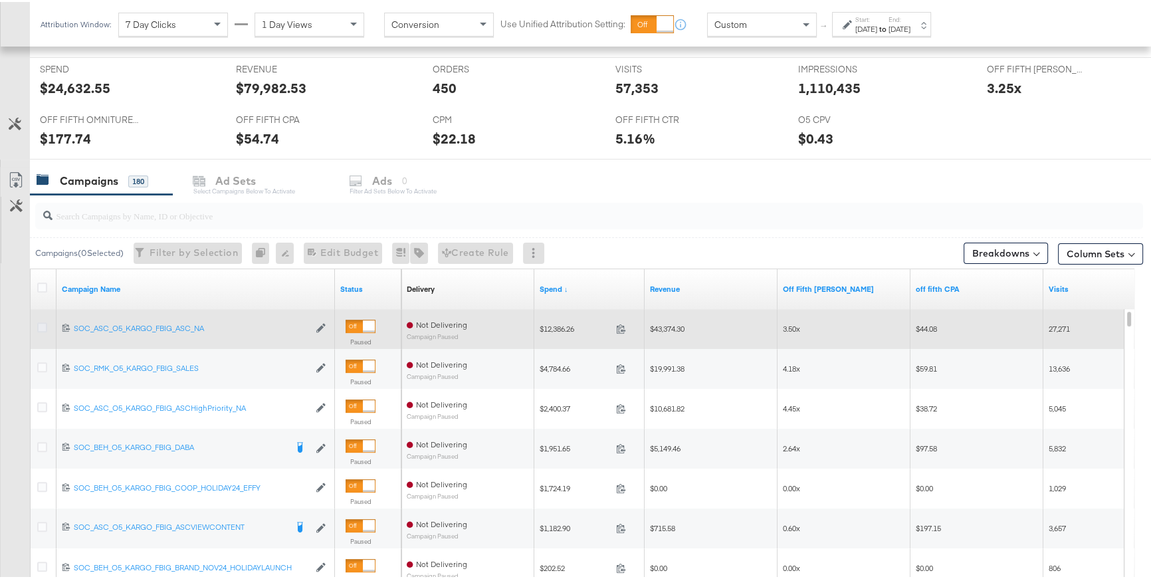
click at [44, 322] on icon at bounding box center [42, 325] width 10 height 10
click at [0, 0] on input "checkbox" at bounding box center [0, 0] width 0 height 0
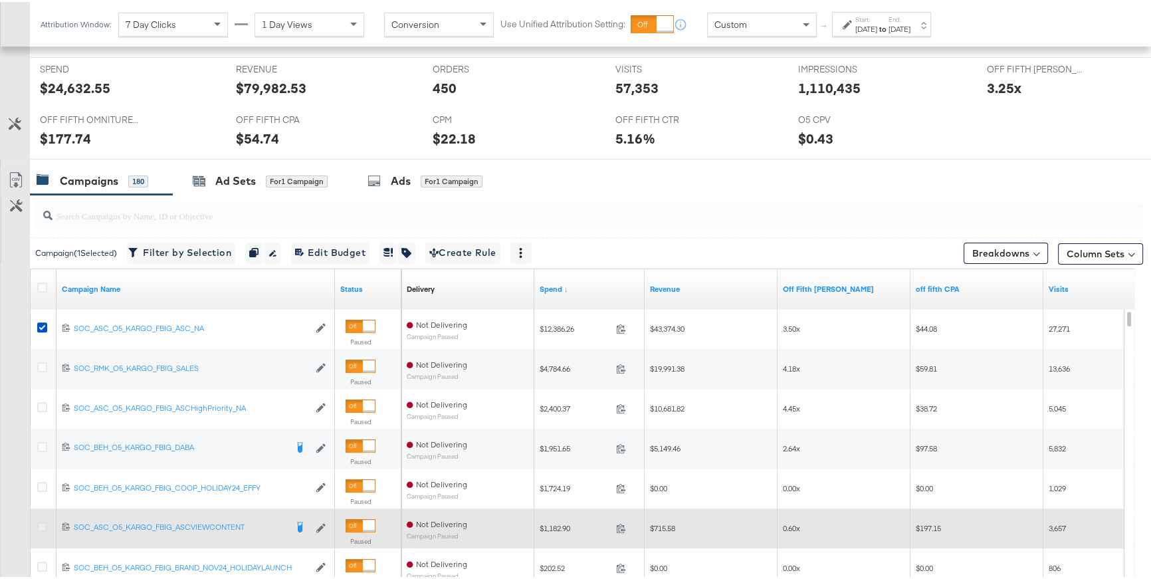
click at [41, 514] on icon at bounding box center [42, 525] width 10 height 10
click at [0, 0] on input "checkbox" at bounding box center [0, 0] width 0 height 0
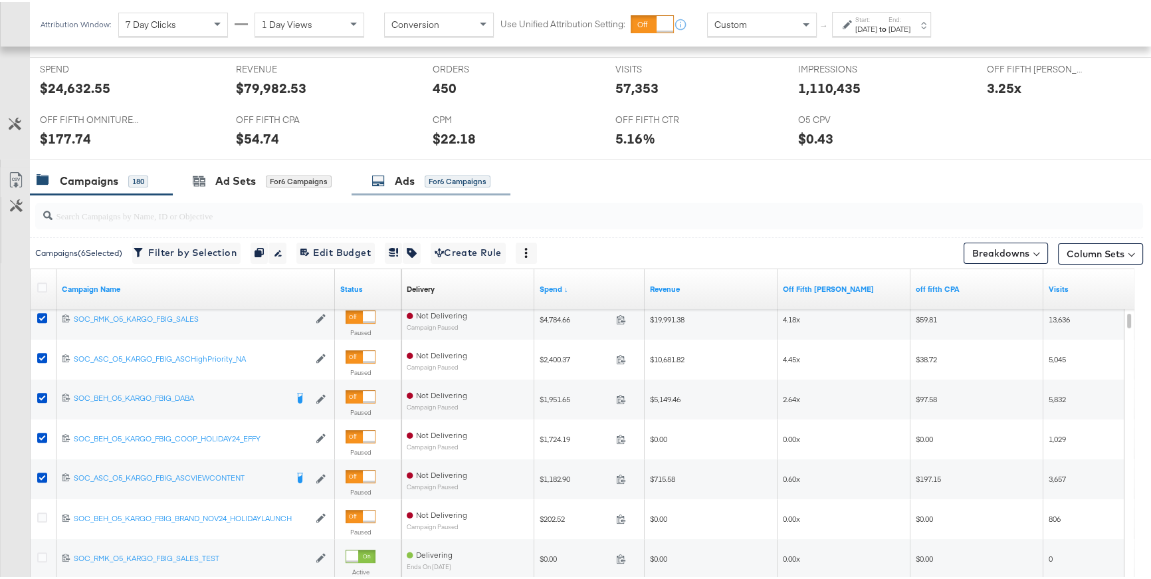
click at [421, 183] on div "Ads for 6 Campaigns" at bounding box center [430, 178] width 119 height 15
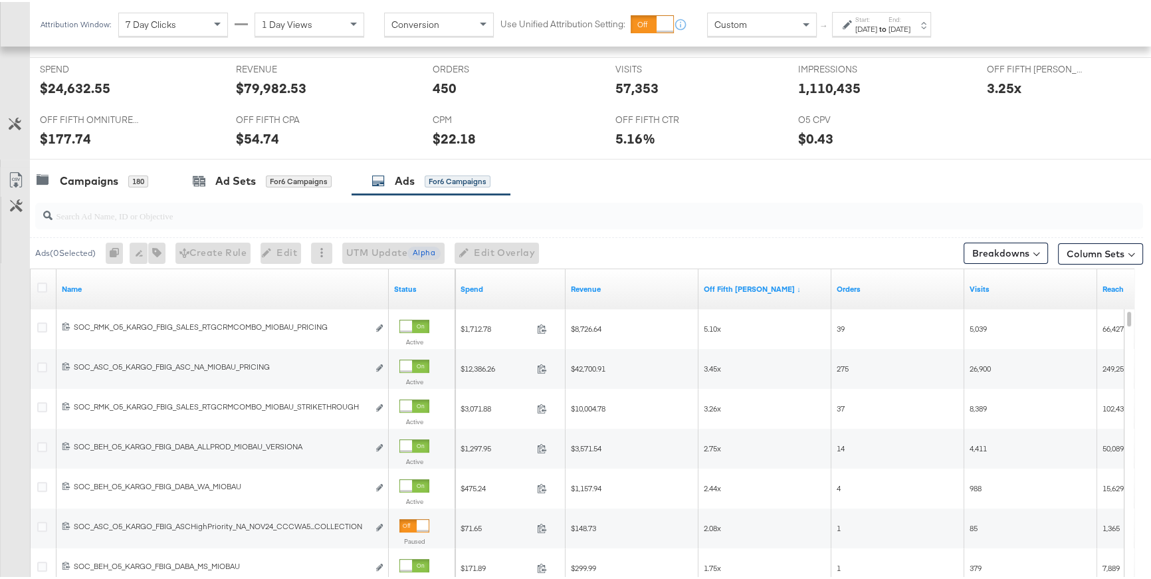
click at [852, 23] on div at bounding box center [848, 22] width 13 height 9
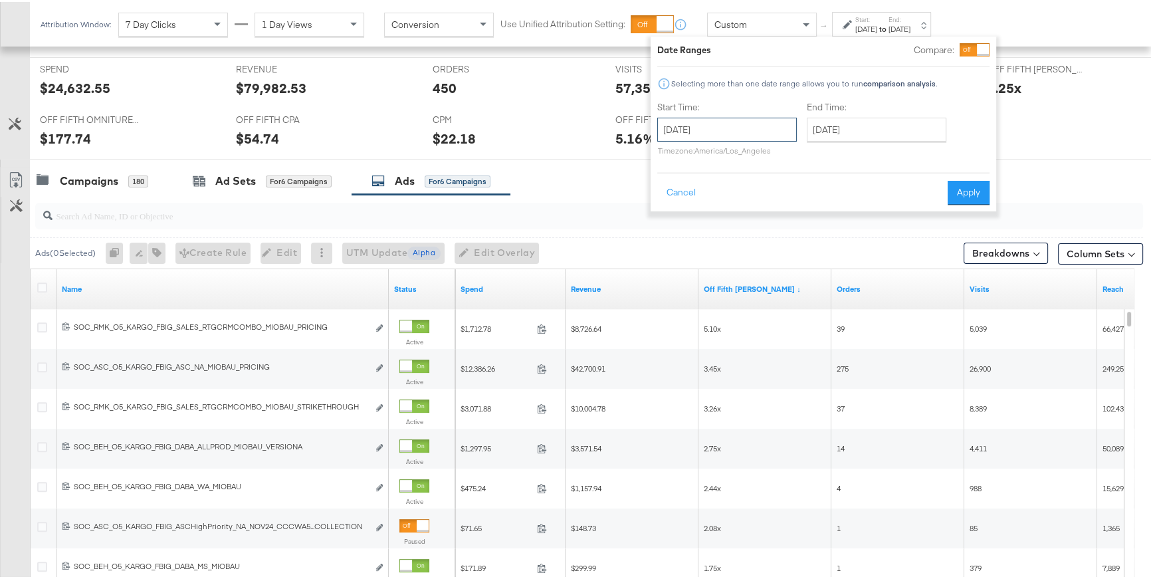
click at [765, 124] on input "[DATE]" at bounding box center [727, 128] width 140 height 24
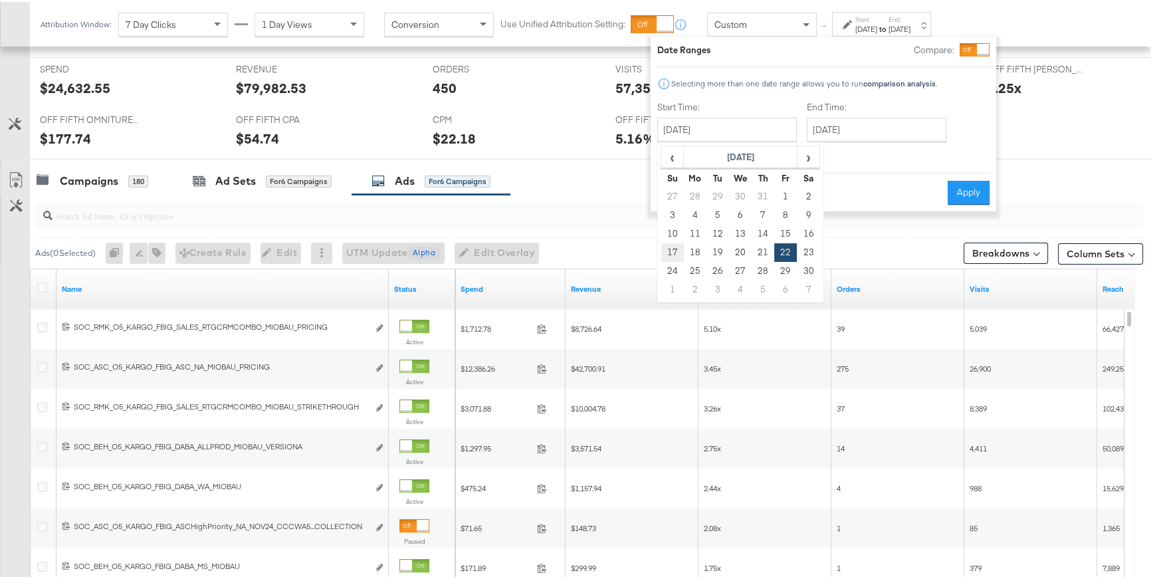
click at [669, 250] on td "17" at bounding box center [672, 250] width 23 height 19
type input "[DATE]"
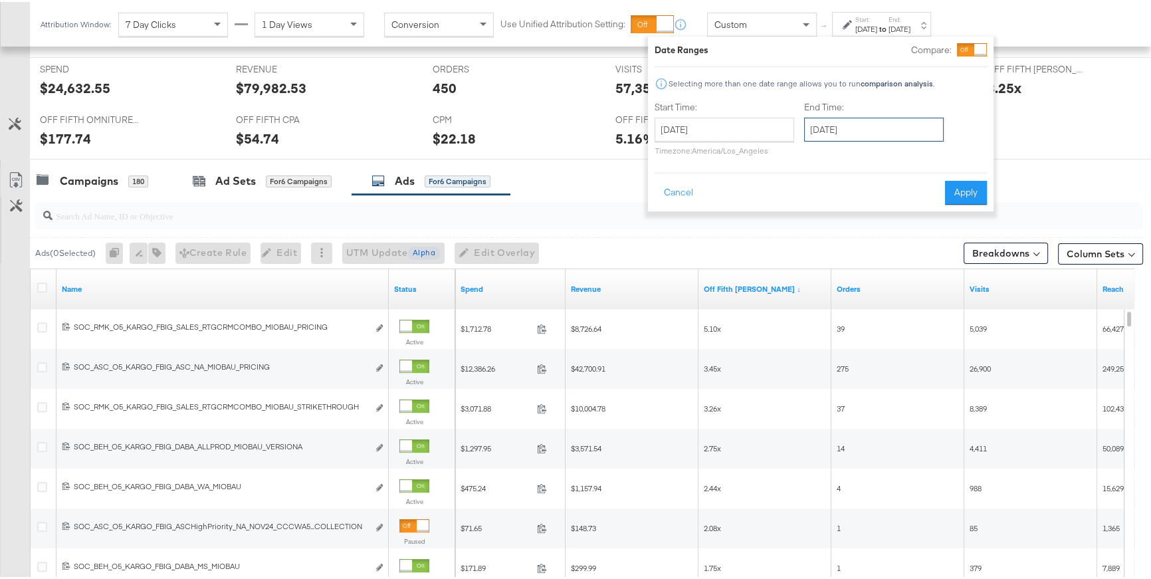
click at [861, 128] on input "[DATE]" at bounding box center [874, 128] width 140 height 24
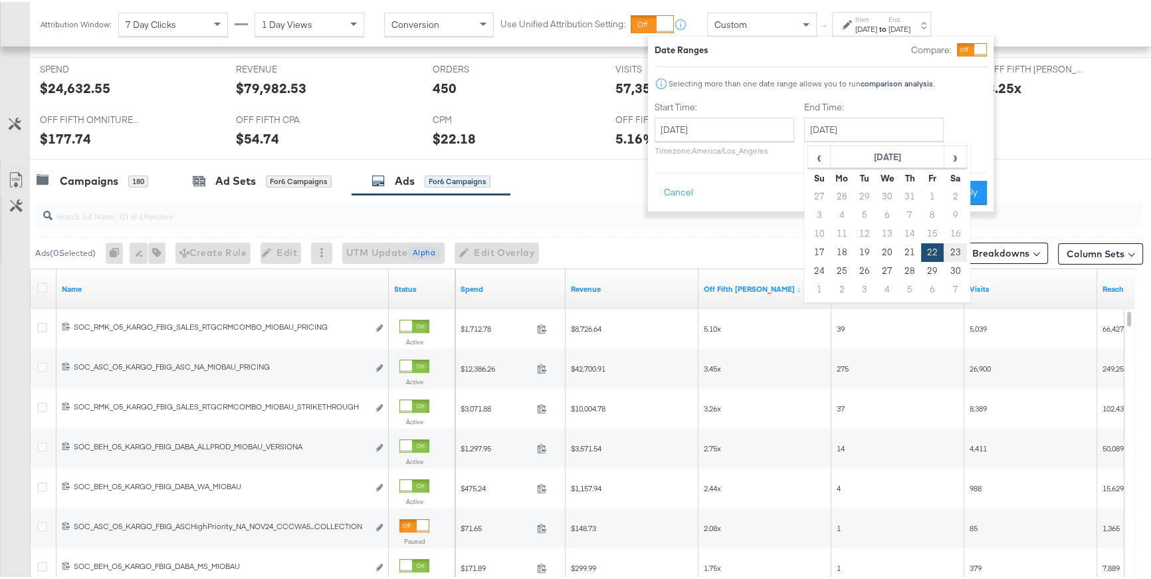
click at [952, 249] on td "23" at bounding box center [954, 250] width 23 height 19
type input "[DATE]"
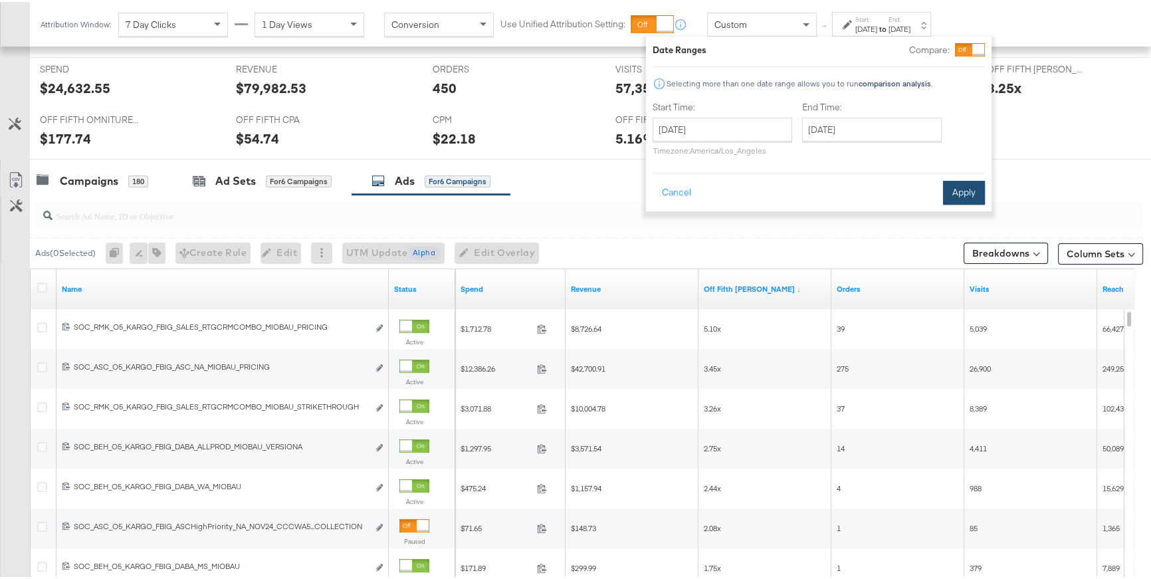
click at [953, 191] on button "Apply" at bounding box center [964, 191] width 42 height 24
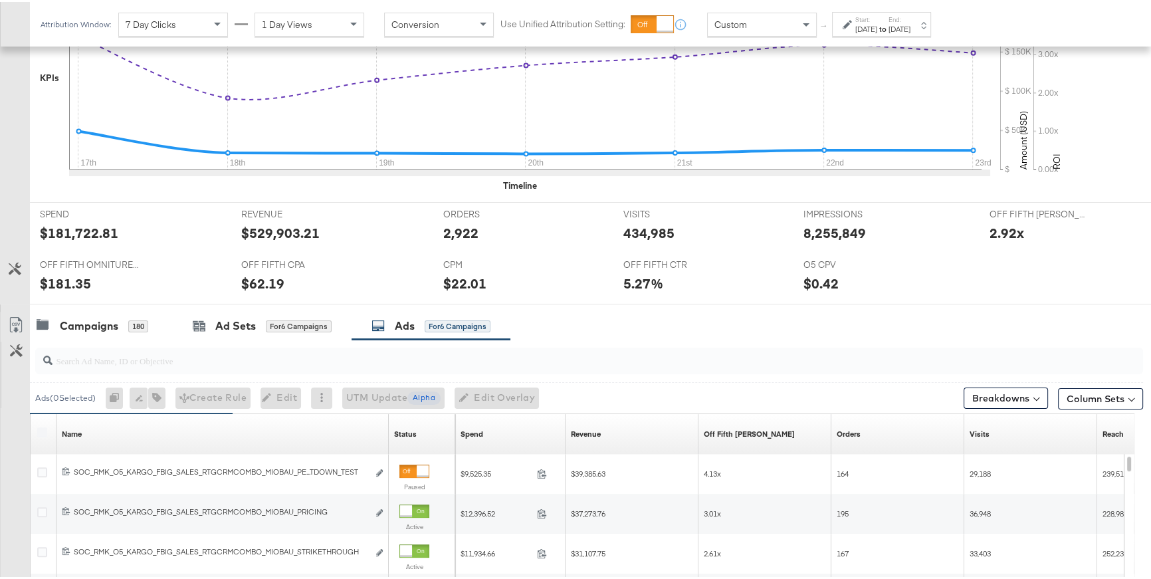
scroll to position [365, 0]
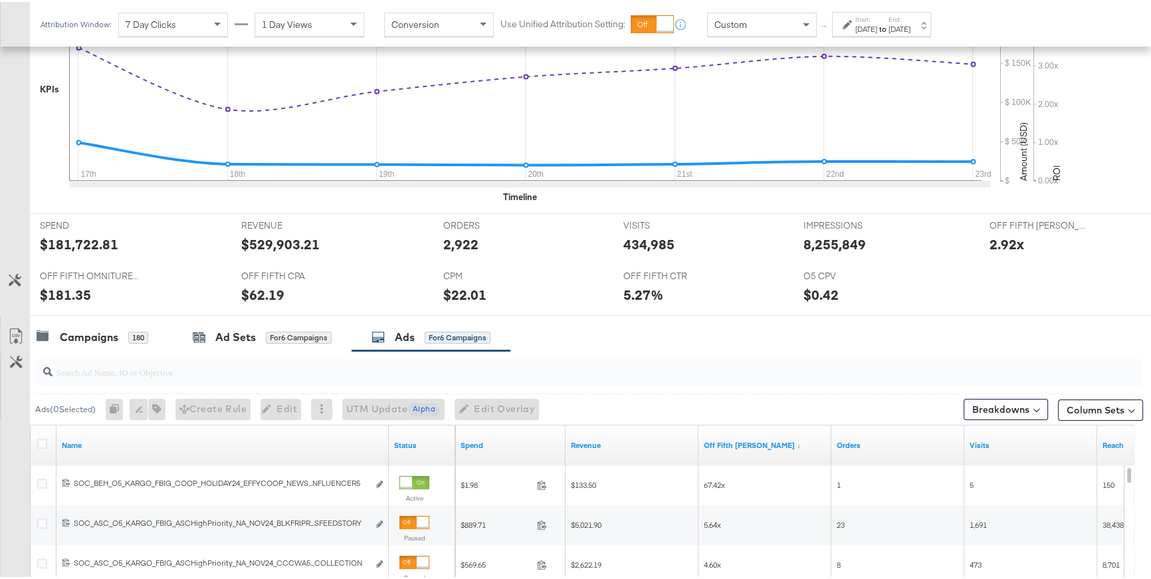
click at [856, 29] on div "[DATE]" at bounding box center [866, 27] width 22 height 11
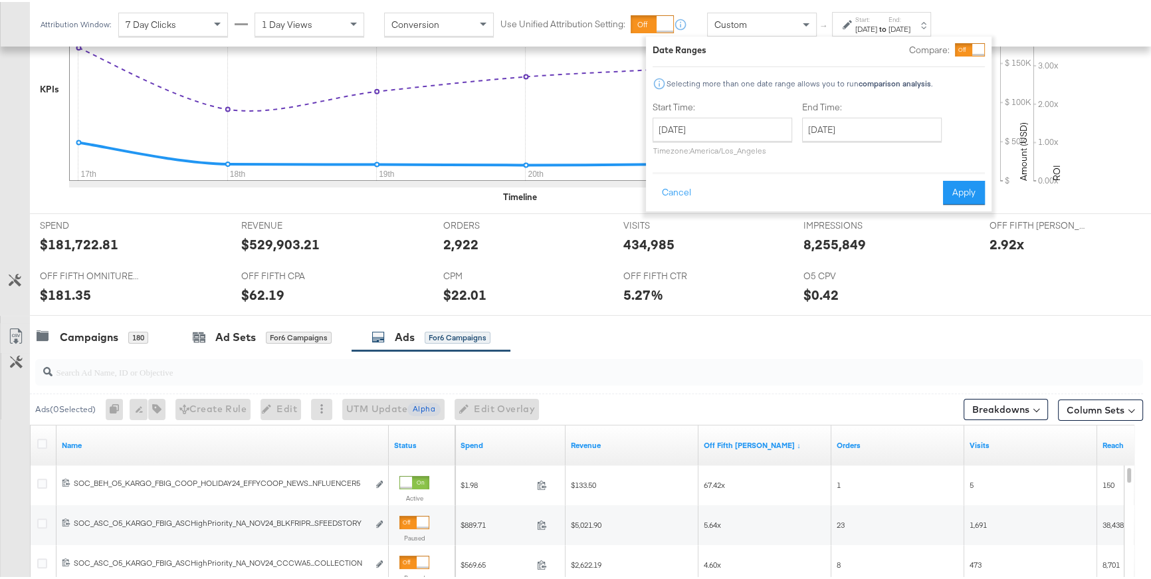
click at [972, 51] on div at bounding box center [978, 48] width 12 height 12
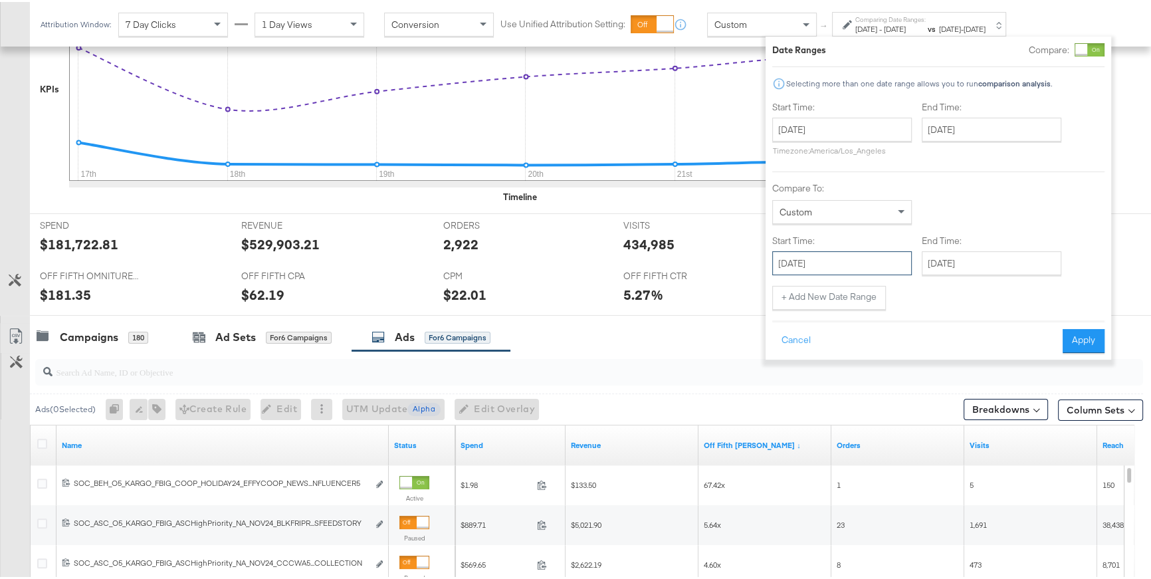
click at [837, 262] on input "[DATE]" at bounding box center [842, 261] width 140 height 24
click at [788, 400] on td "24" at bounding box center [787, 402] width 23 height 19
type input "[DATE]"
click at [971, 262] on input "[DATE]" at bounding box center [992, 261] width 140 height 24
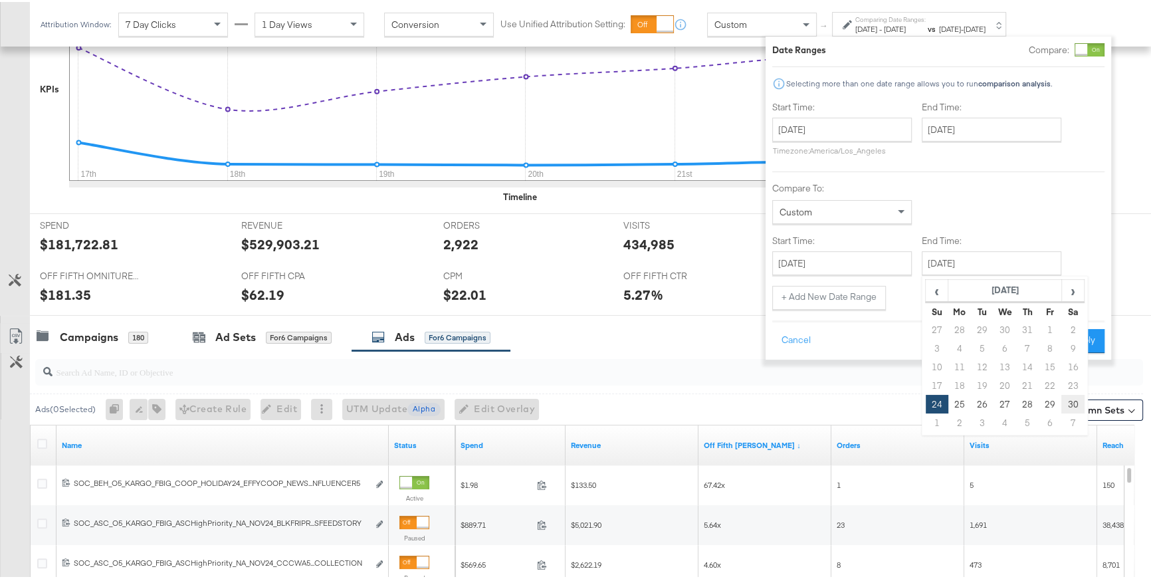
click at [1071, 405] on td "30" at bounding box center [1072, 402] width 23 height 19
type input "[DATE]"
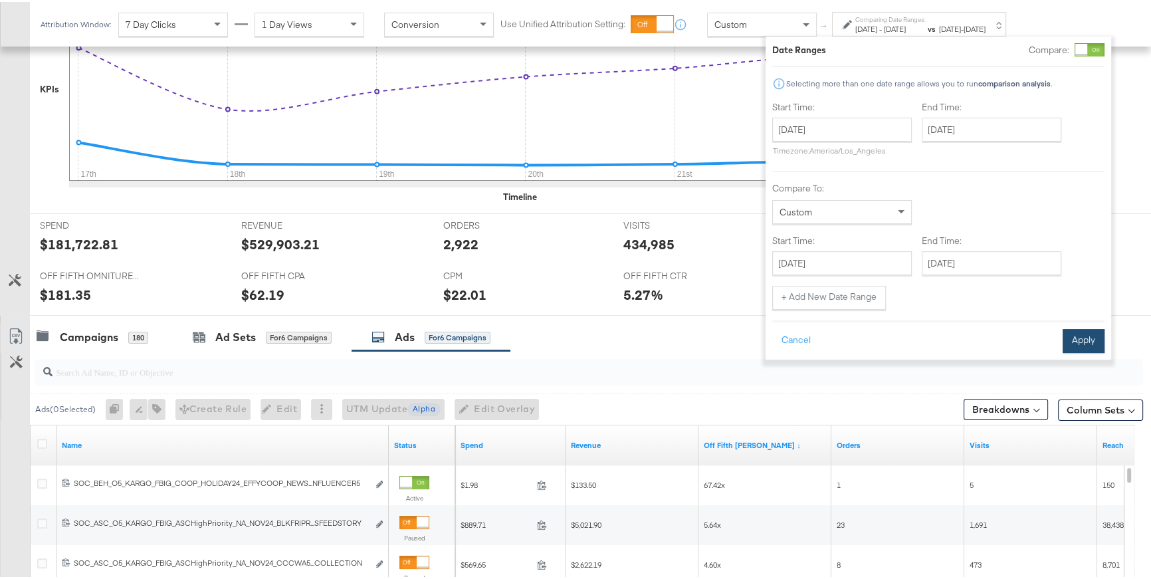
click at [1084, 336] on button "Apply" at bounding box center [1083, 339] width 42 height 24
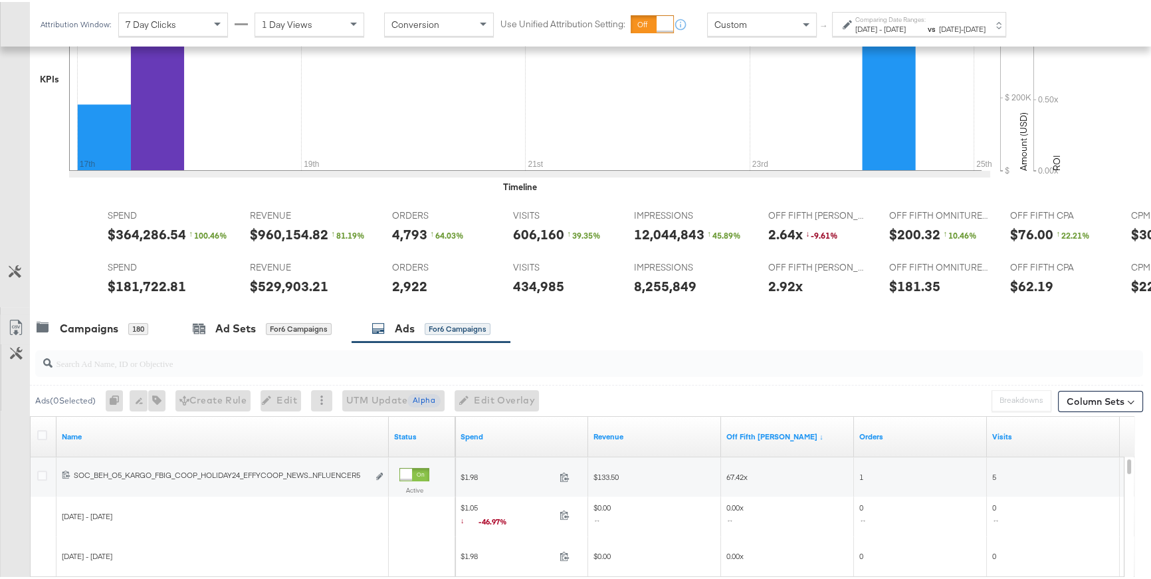
scroll to position [0, 0]
